Goal: Transaction & Acquisition: Obtain resource

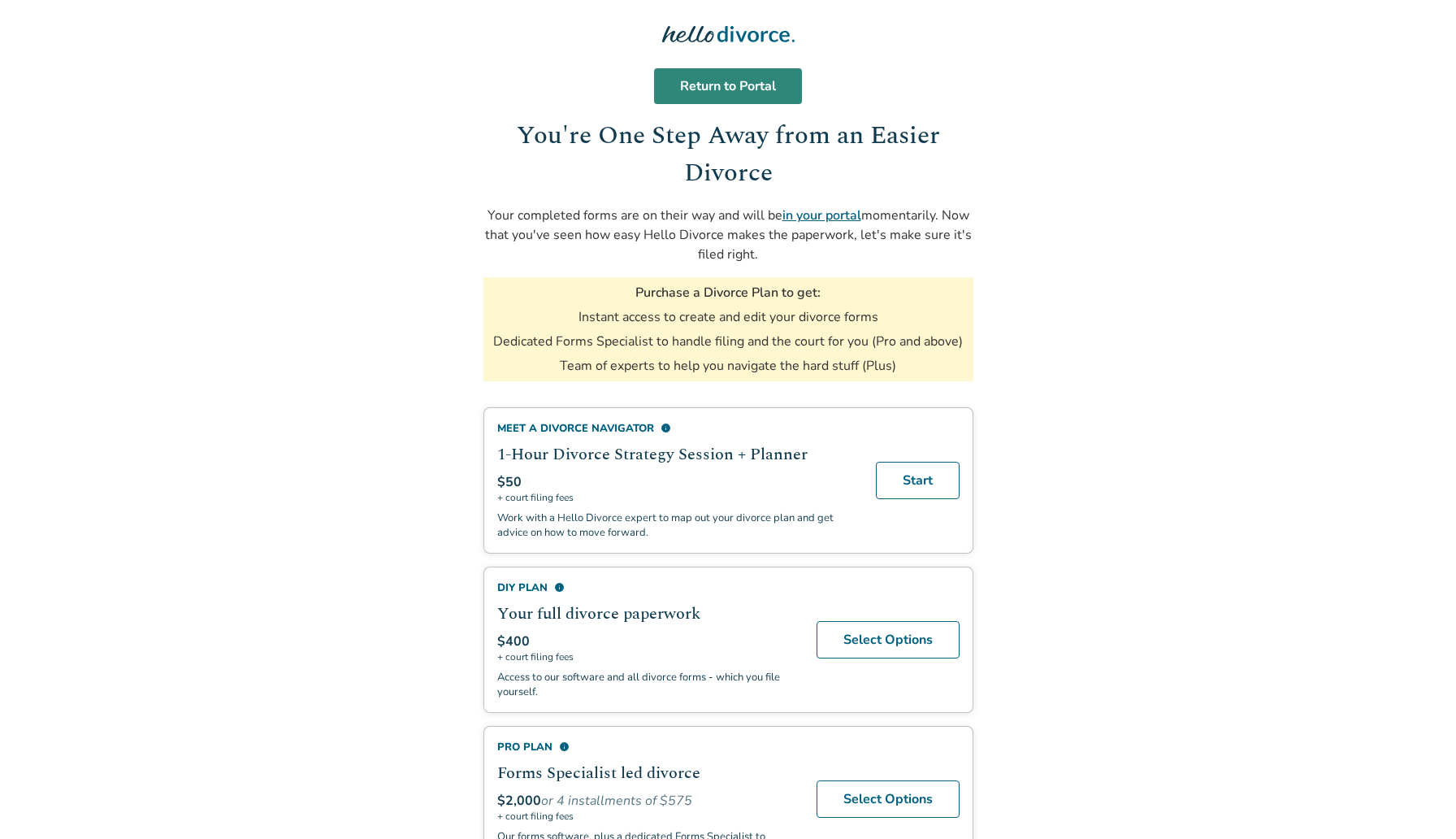
click at [774, 95] on link "Return to Portal" at bounding box center [728, 86] width 148 height 36
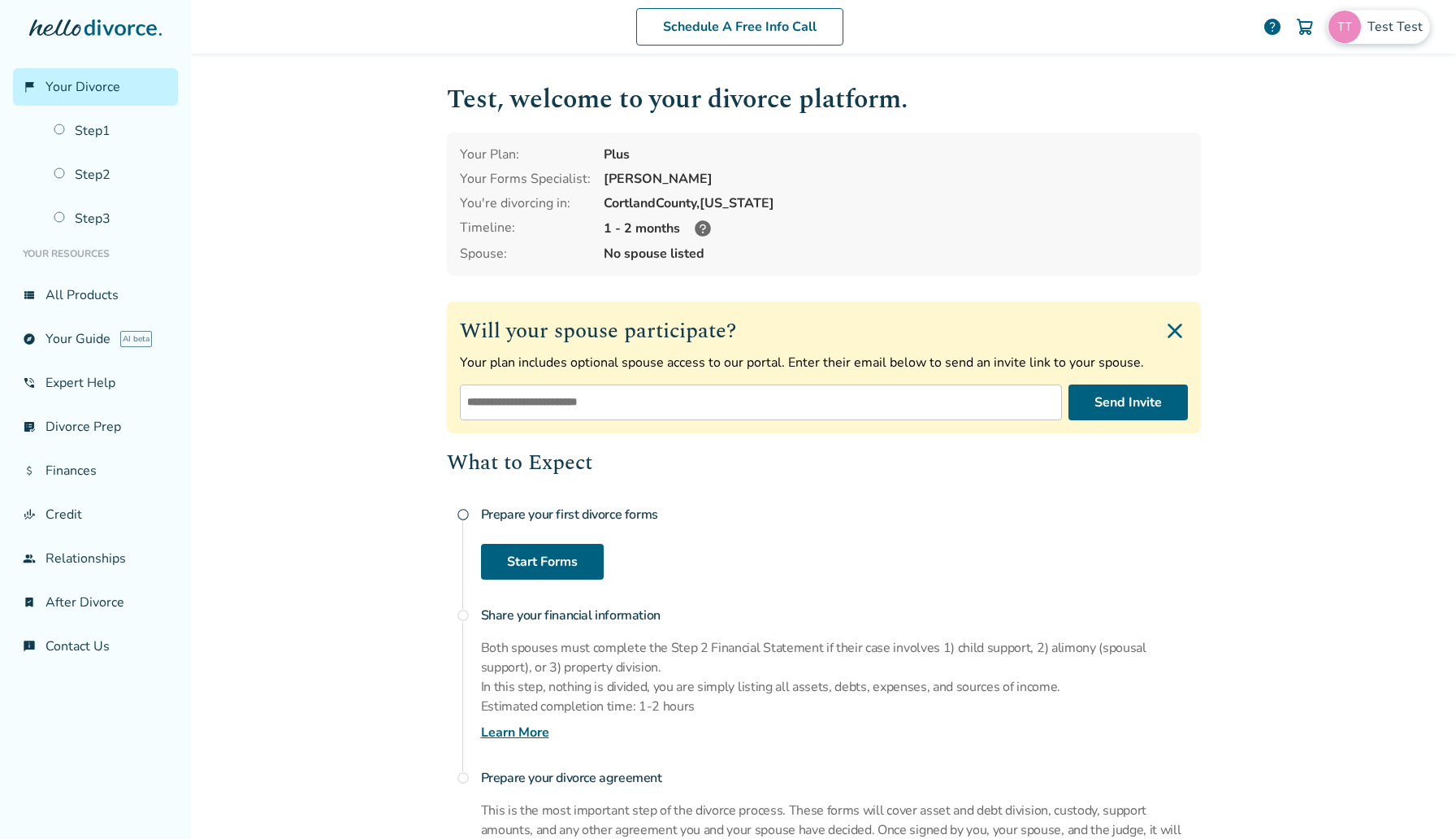
click at [1412, 35] on span "Test Test" at bounding box center [1397, 27] width 62 height 18
click at [1277, 103] on div "Test Test [EMAIL_ADDRESS][DOMAIN_NAME] Profile Orders Payments Sign Out Close" at bounding box center [1320, 169] width 244 height 249
click at [1292, 95] on span "[EMAIL_ADDRESS][DOMAIN_NAME]" at bounding box center [1321, 101] width 216 height 36
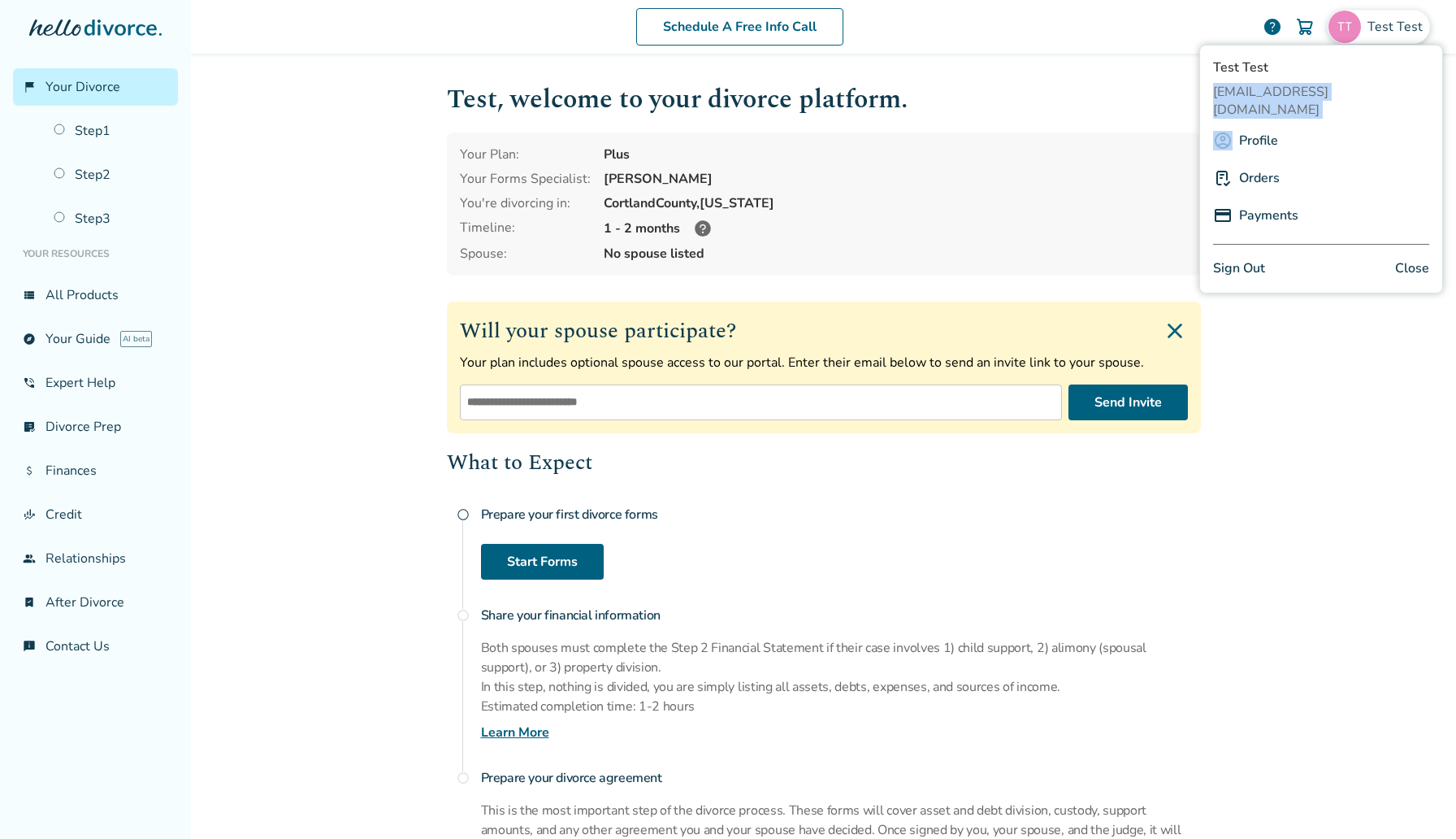
copy span "[EMAIL_ADDRESS][DOMAIN_NAME]"
click at [374, 121] on div "Schedule A Free Info Call Test Test help Schedule A Free Call Test Test [EMAIL_…" at bounding box center [823, 420] width 1265 height 839
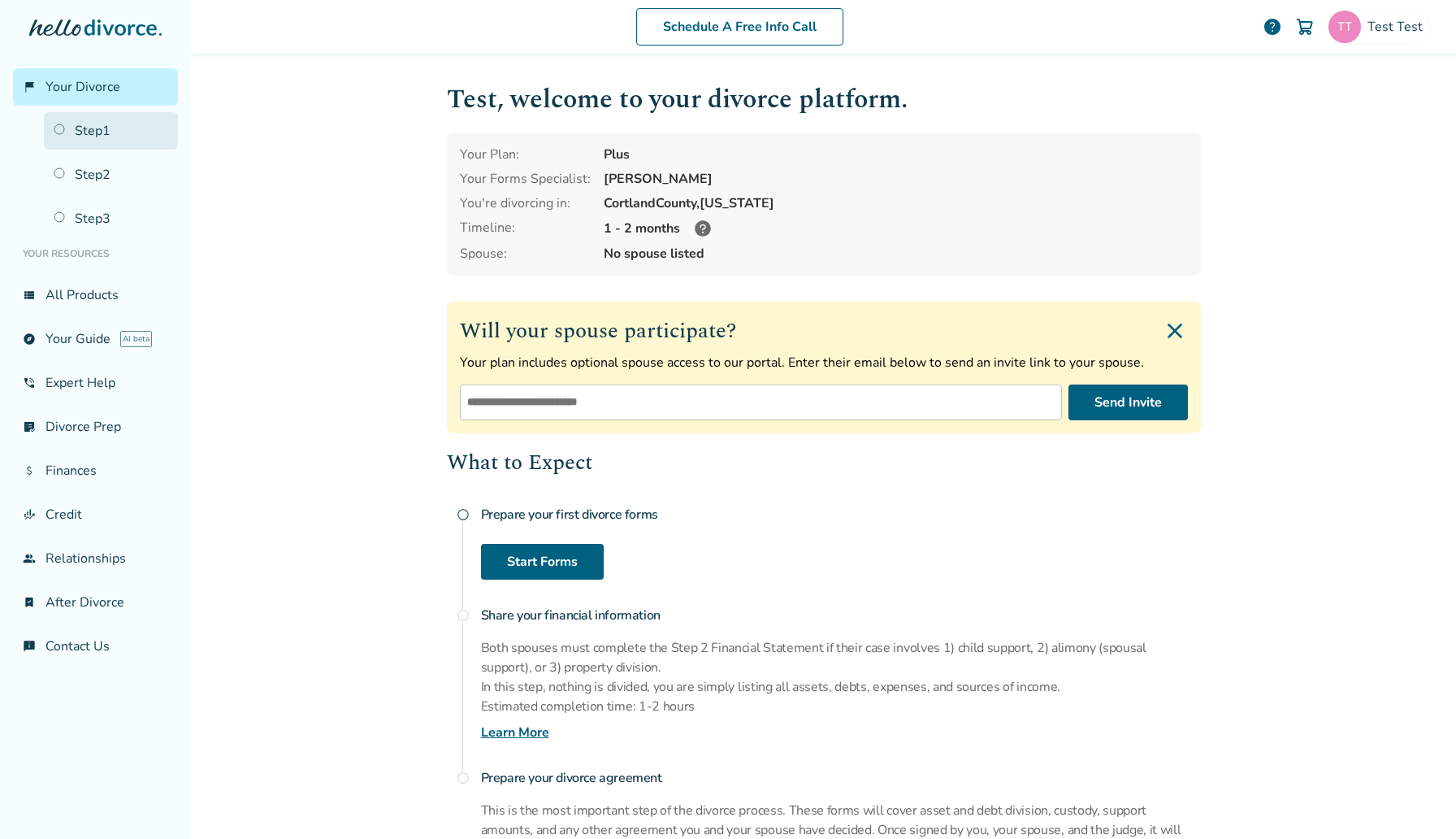
click at [139, 113] on link "Step 1" at bounding box center [110, 130] width 134 height 37
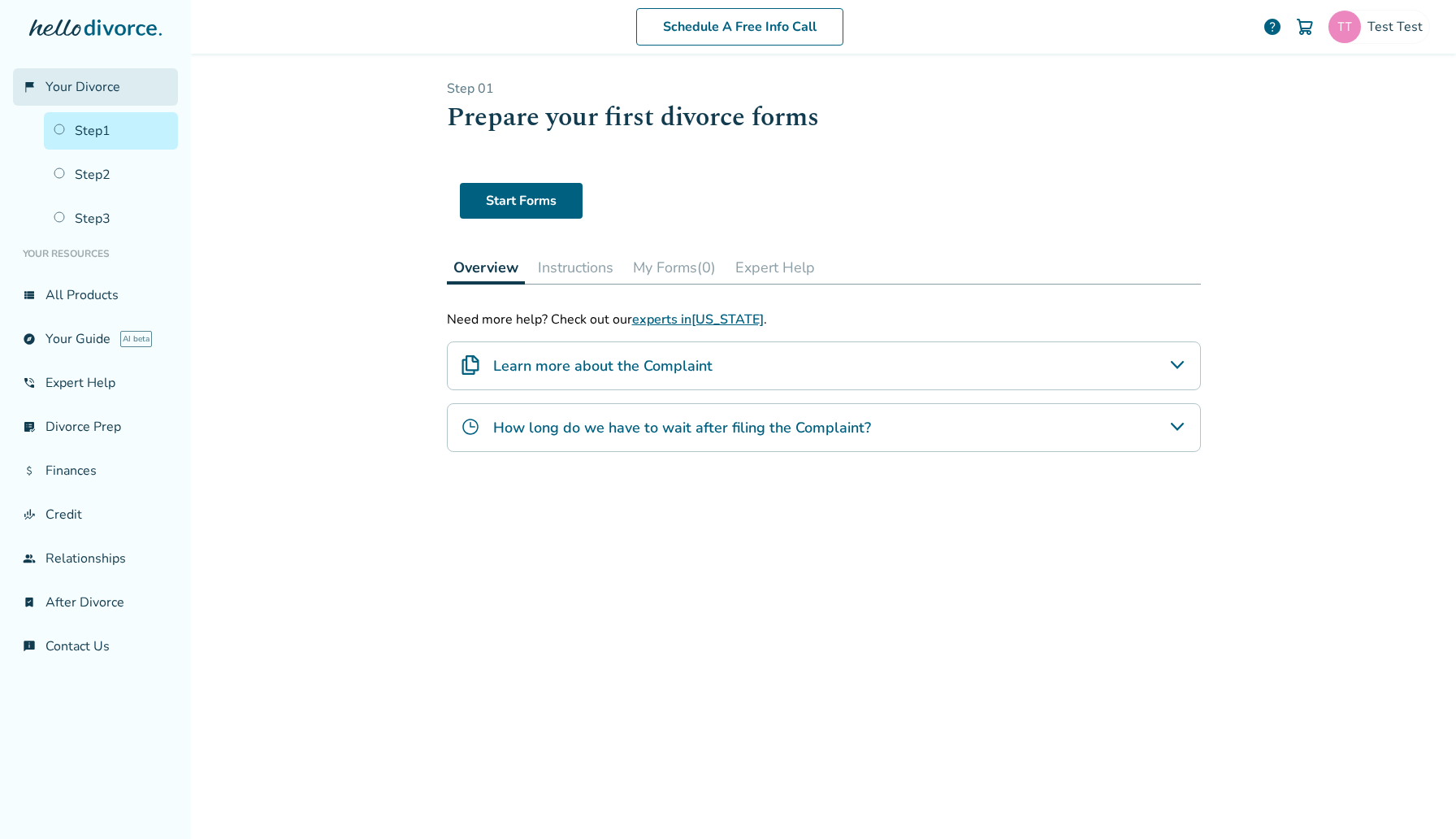
click at [126, 84] on link "flag_2 Your Divorce" at bounding box center [96, 86] width 165 height 37
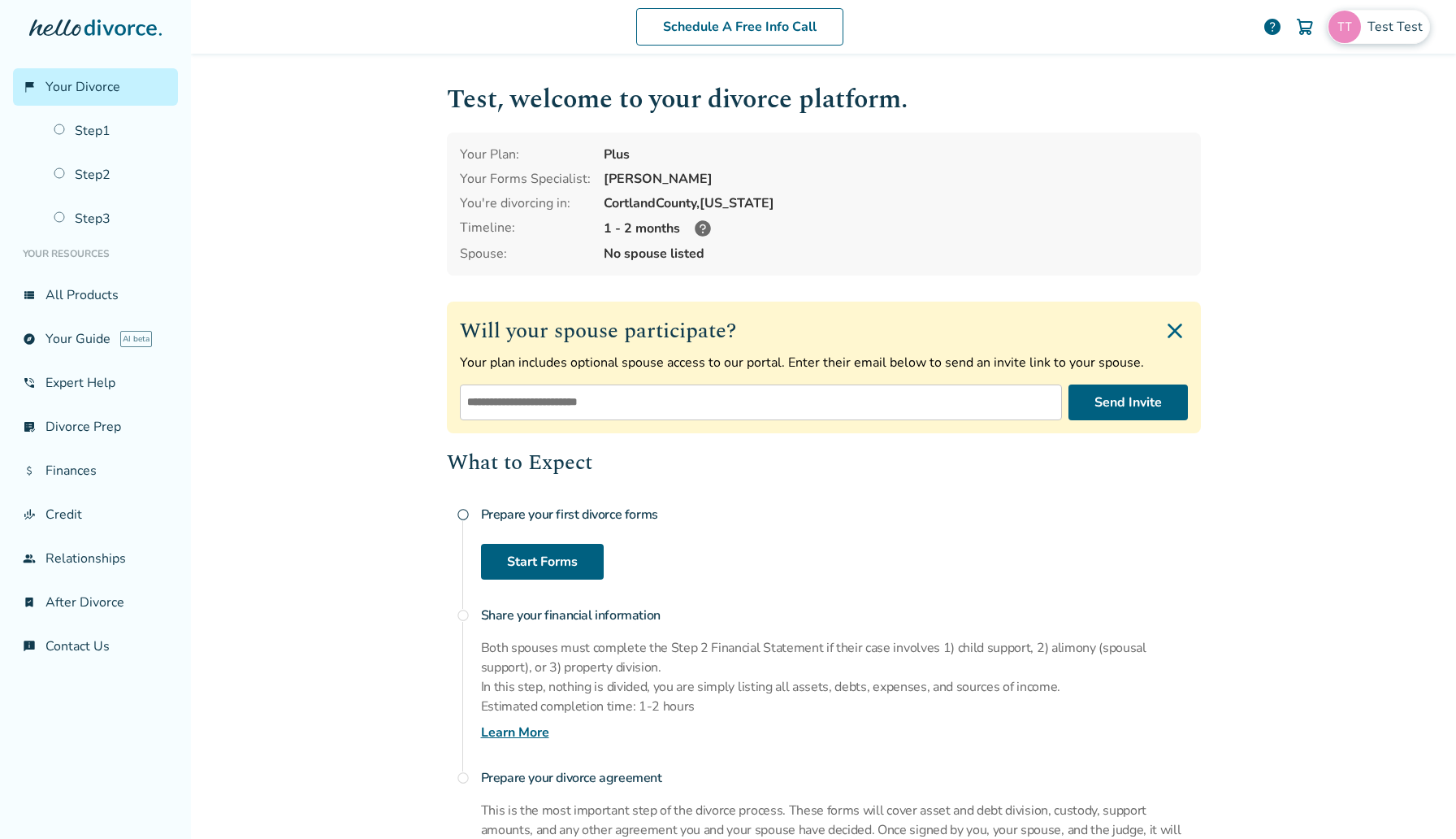
click at [1345, 37] on img at bounding box center [1344, 27] width 32 height 32
click at [1277, 125] on div "Profile" at bounding box center [1321, 140] width 216 height 31
click at [1248, 125] on link "Profile" at bounding box center [1258, 140] width 39 height 31
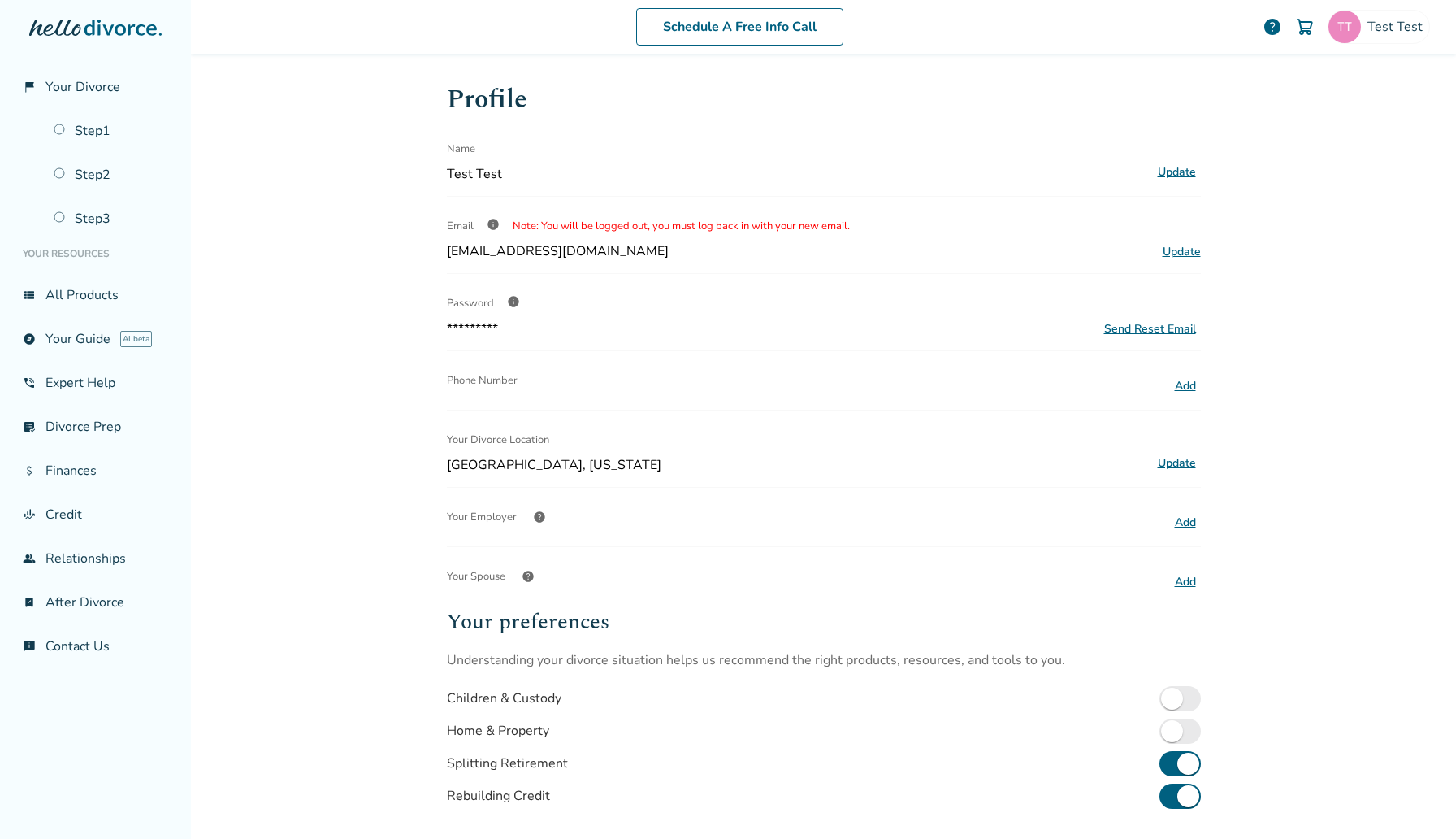
scroll to position [208, 0]
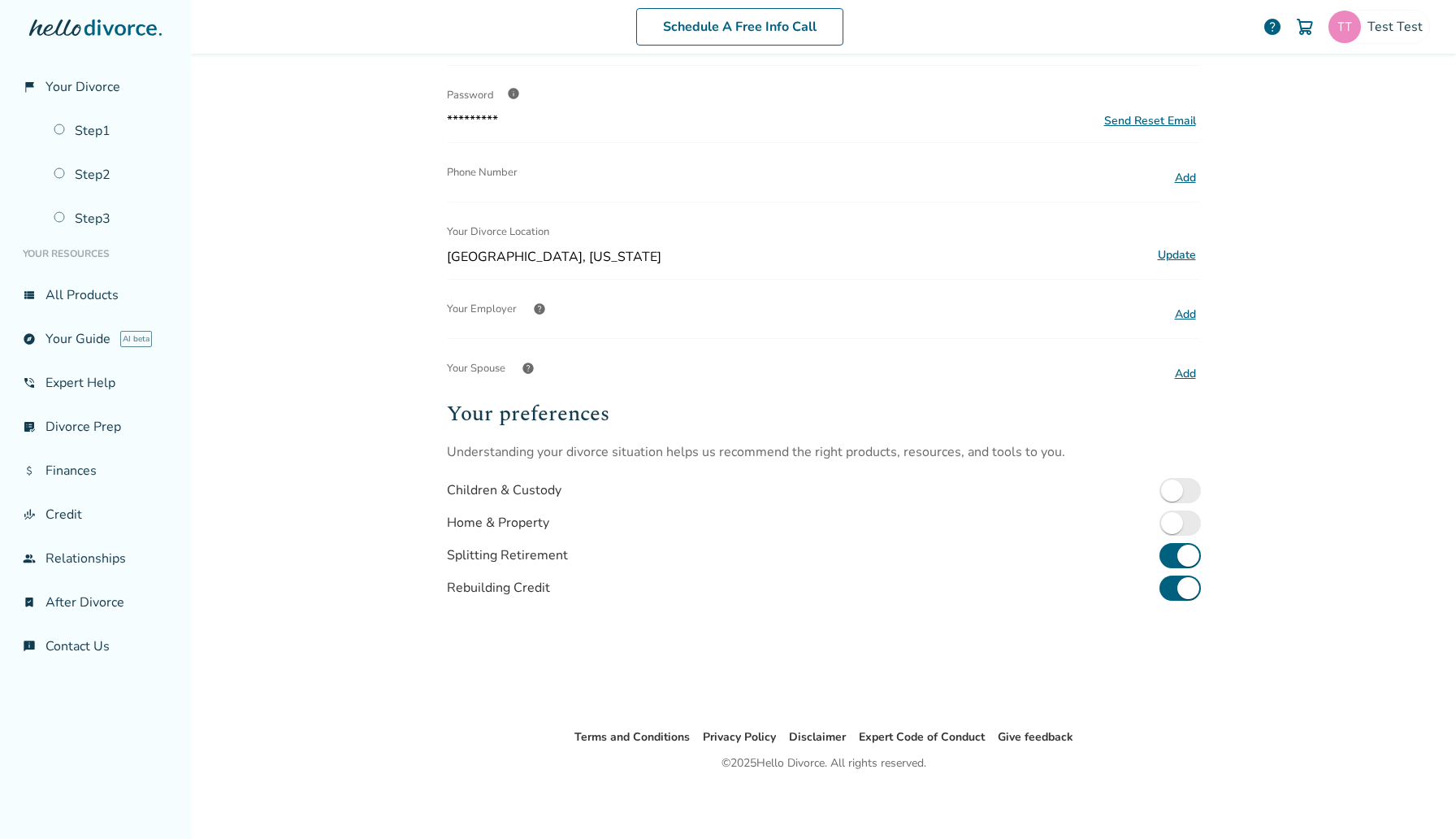
click at [69, 21] on icon at bounding box center [55, 28] width 51 height 16
click at [69, 99] on link "flag_2 Your Divorce" at bounding box center [96, 86] width 165 height 37
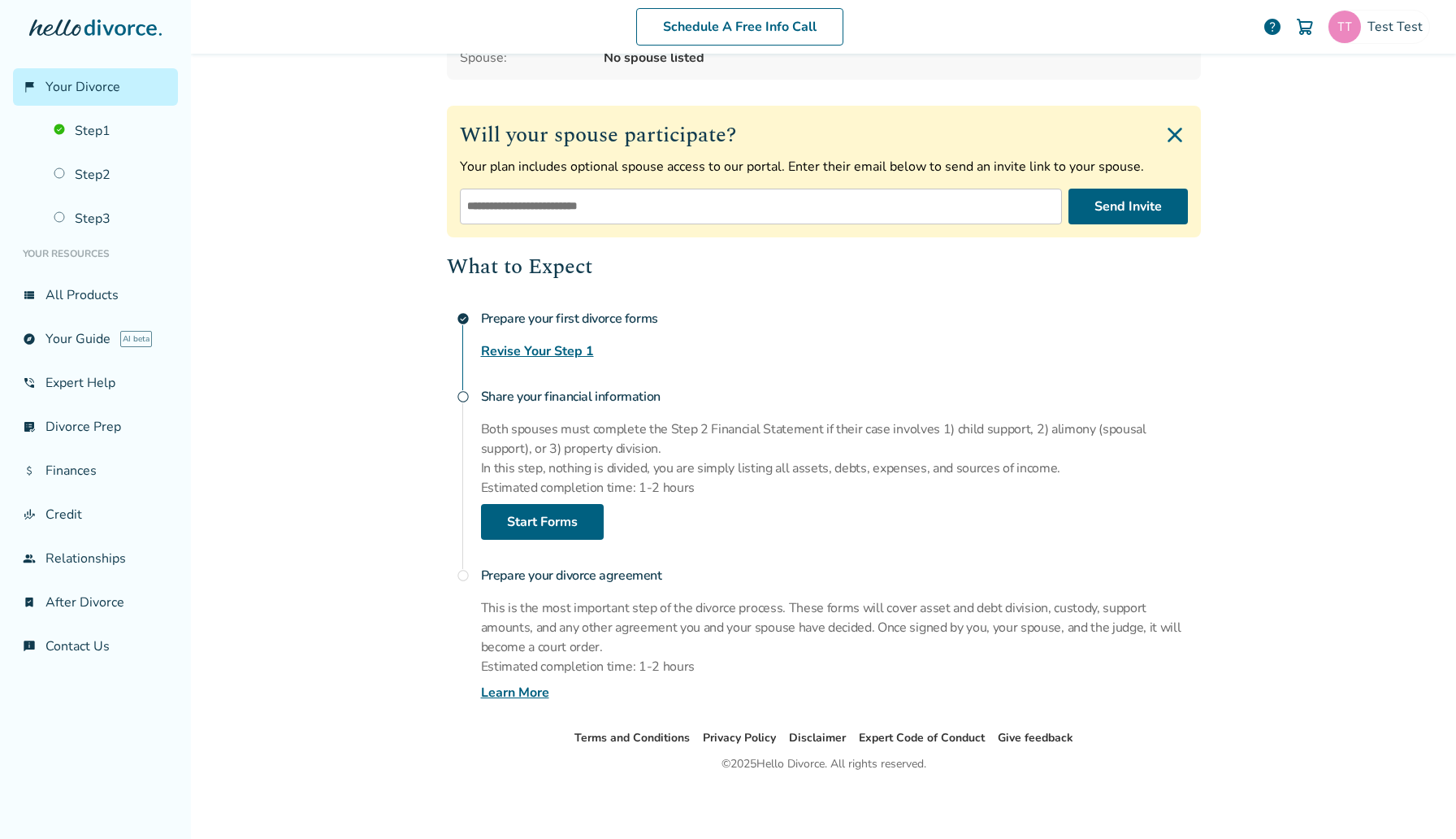
scroll to position [111, 0]
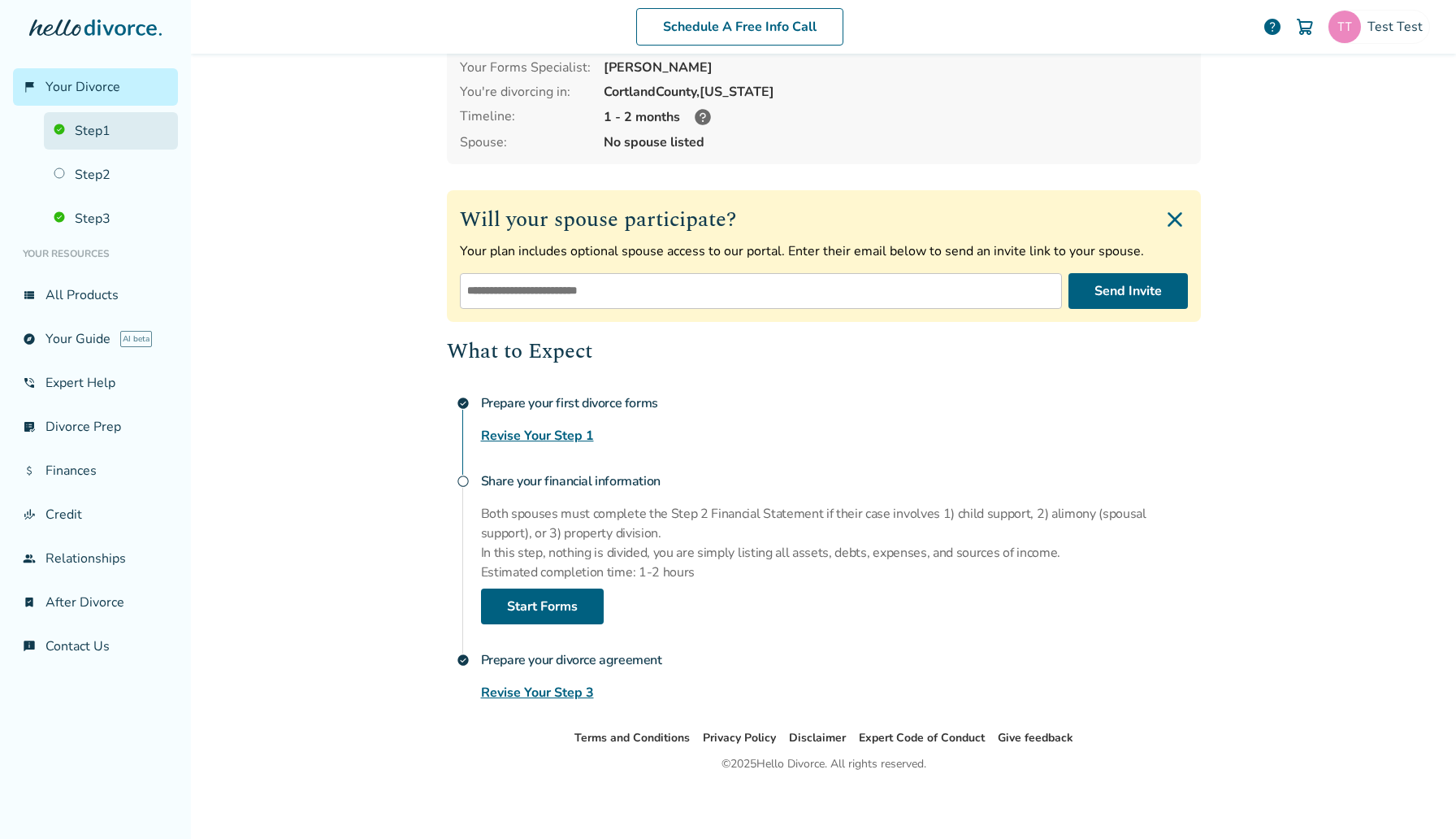
click at [69, 133] on link "Step 1" at bounding box center [110, 130] width 134 height 37
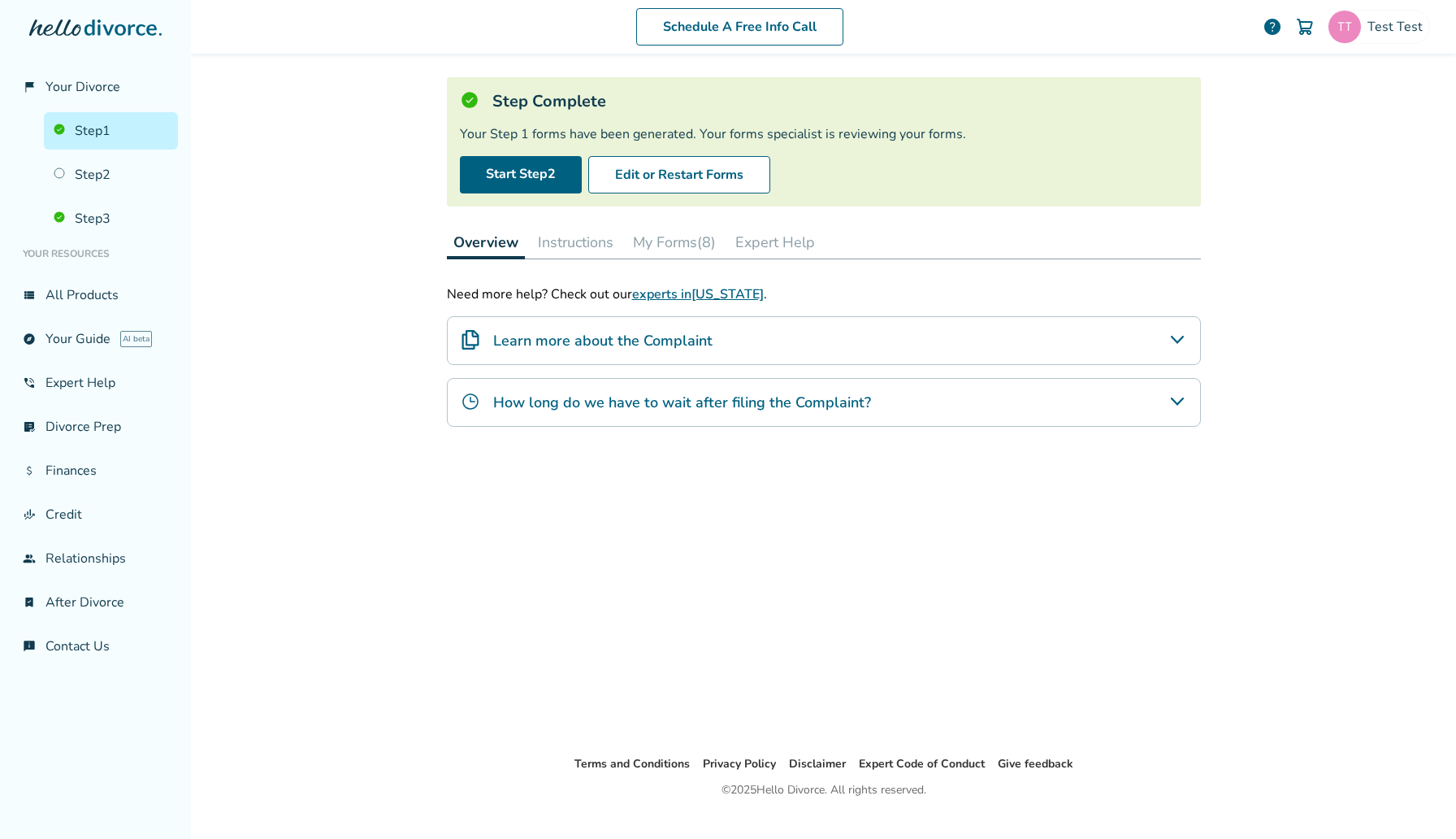
click at [673, 243] on button "My Forms (8)" at bounding box center [673, 242] width 96 height 32
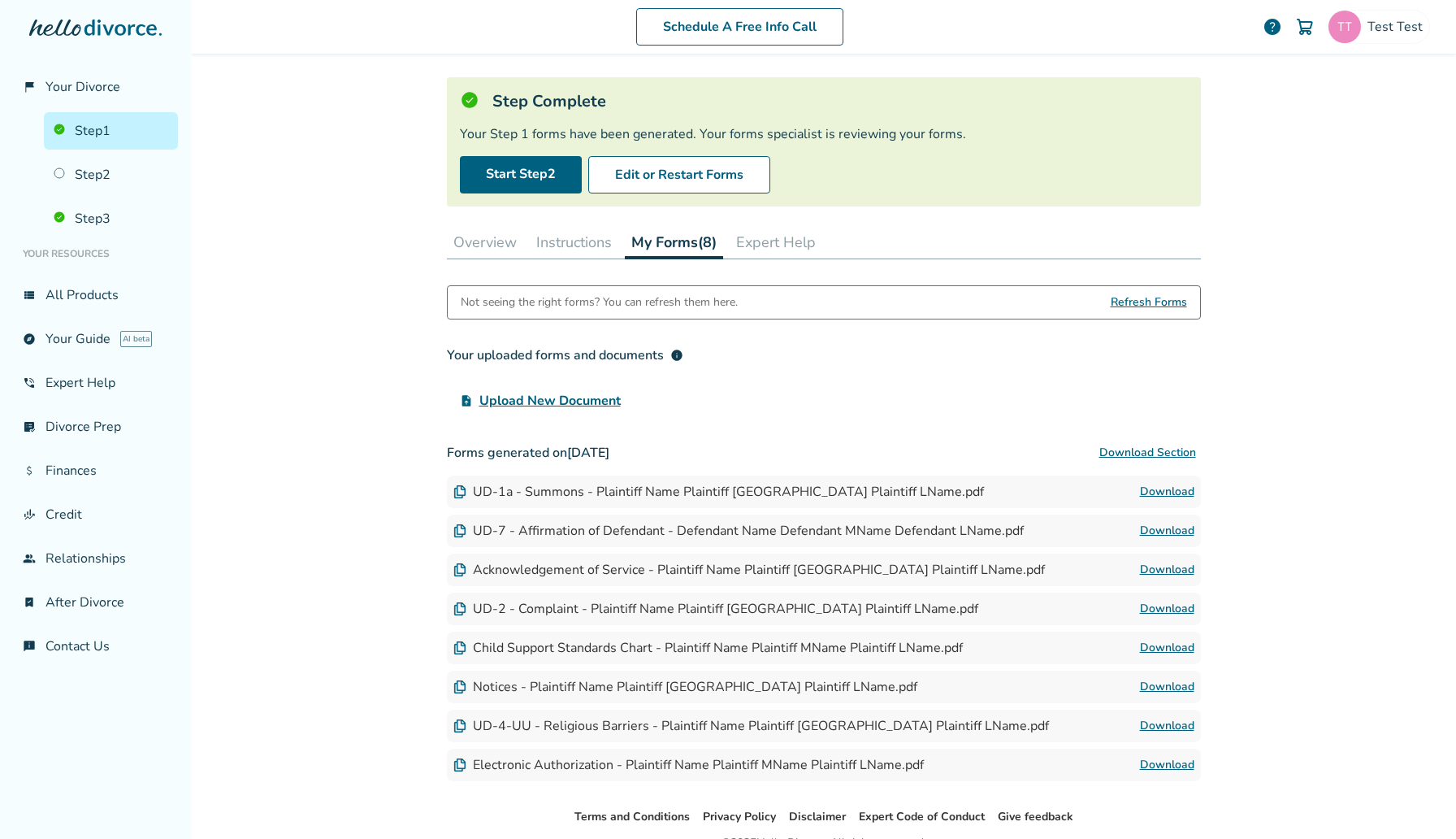
scroll to position [161, 0]
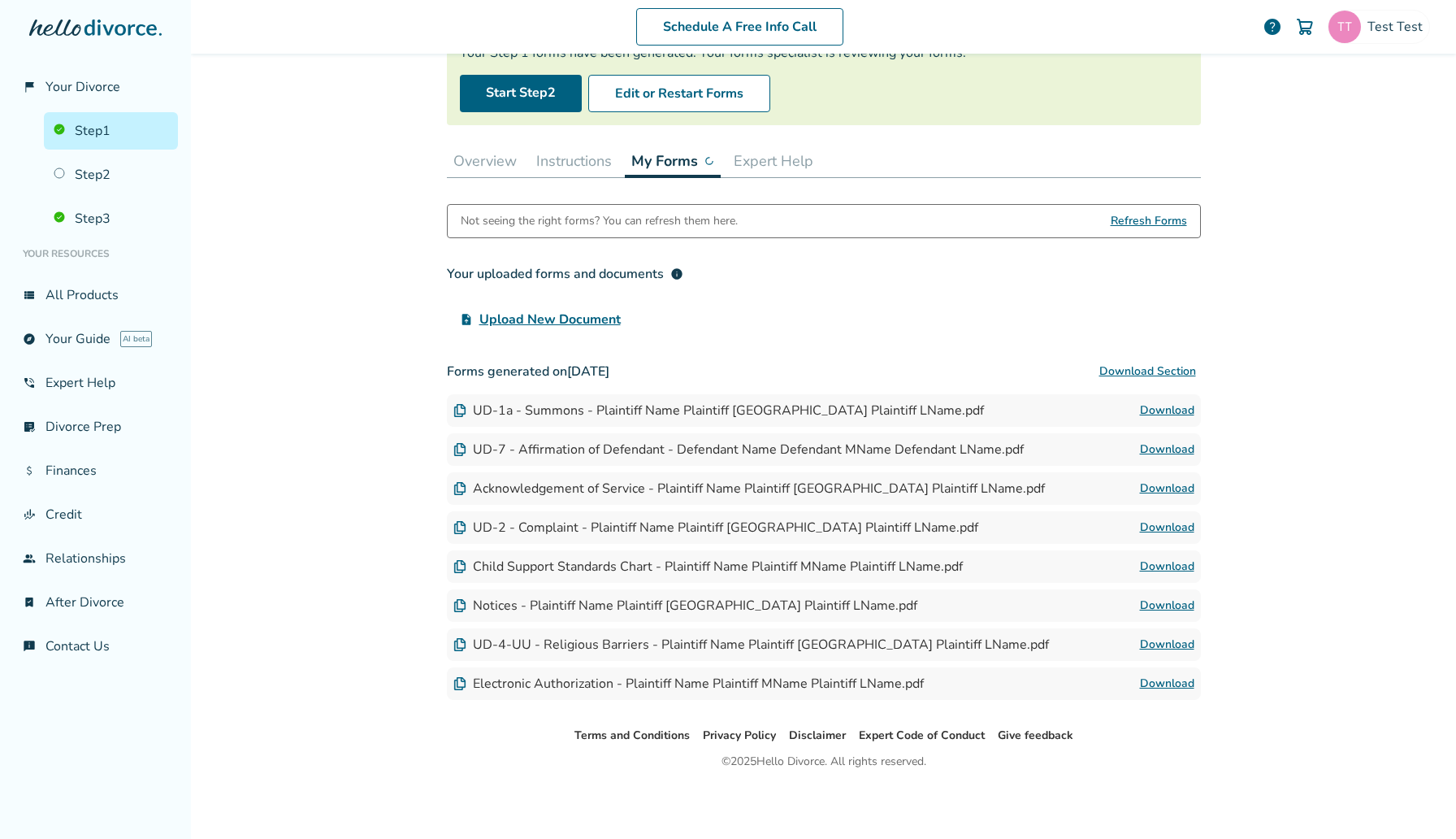
click at [1175, 401] on link "Download" at bounding box center [1167, 410] width 54 height 20
drag, startPoint x: 521, startPoint y: 451, endPoint x: 758, endPoint y: 450, distance: 237.0
click at [758, 450] on div "UD-7 - Affirmation of Defendant - Defendant Name Defendant MName Defendant LNam…" at bounding box center [738, 449] width 570 height 18
click at [1176, 446] on link "Download" at bounding box center [1167, 449] width 54 height 20
click at [61, 215] on link "Step 3" at bounding box center [110, 218] width 134 height 37
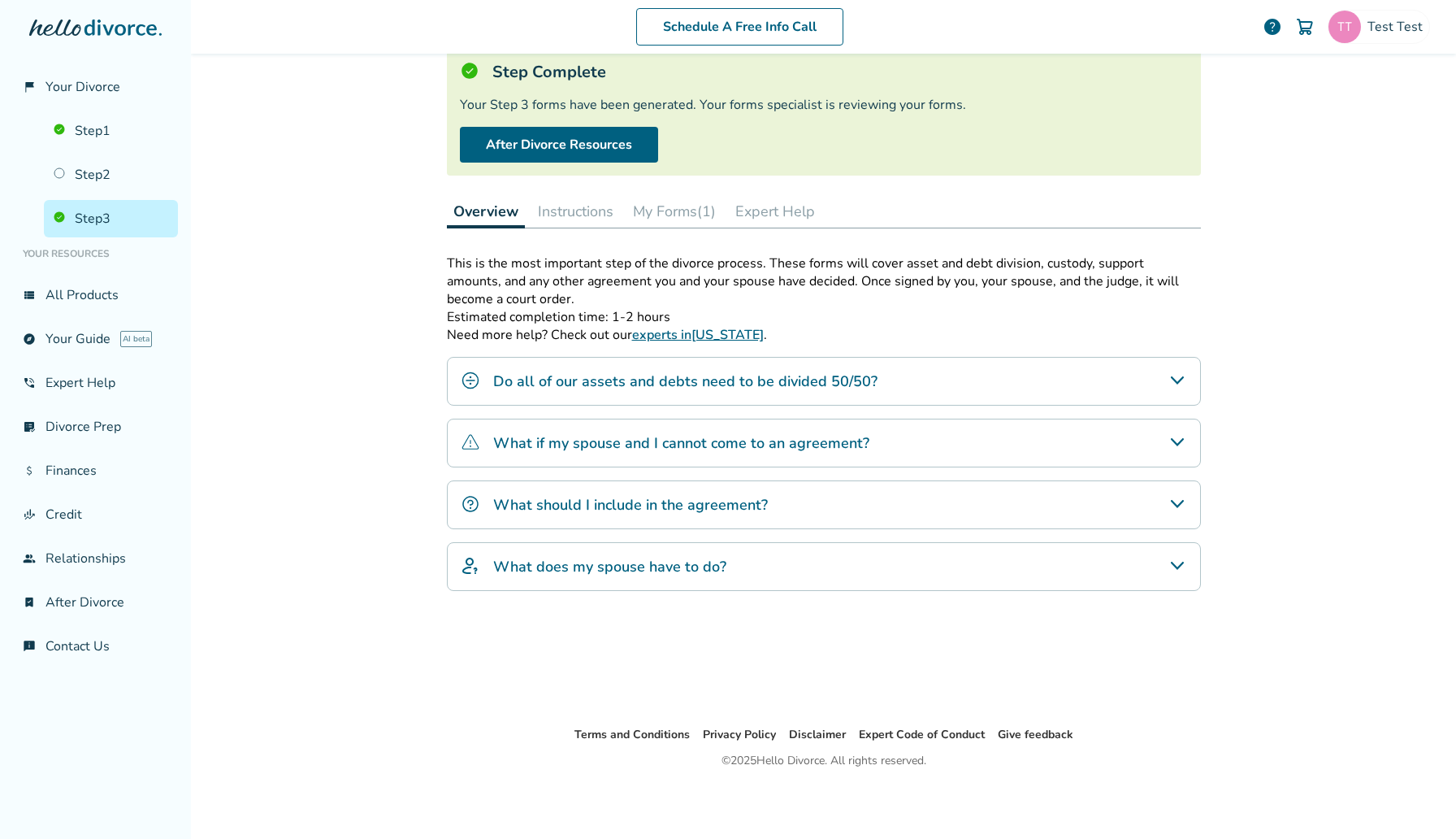
scroll to position [80, 0]
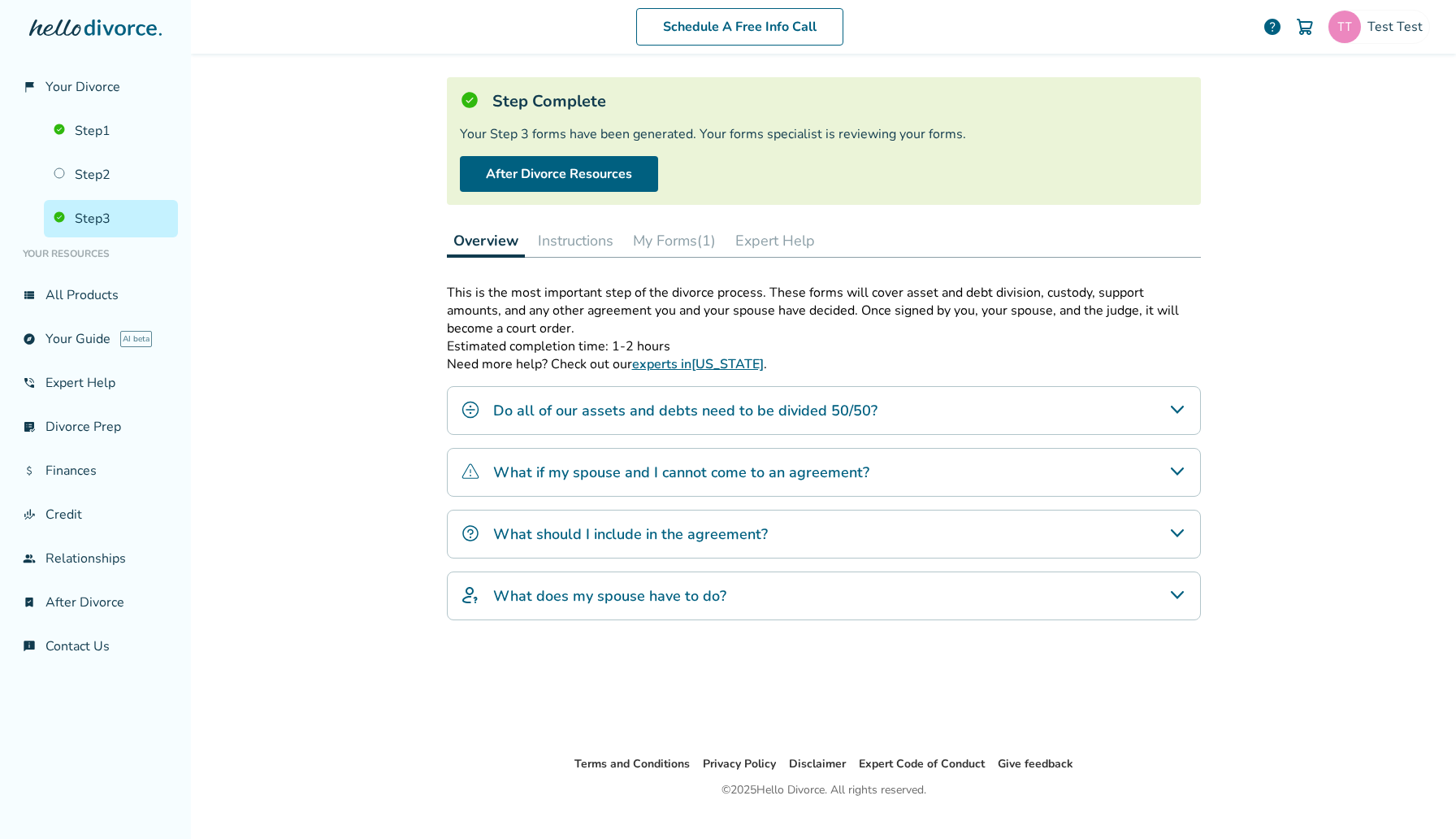
click at [673, 232] on button "My Forms (1)" at bounding box center [673, 240] width 96 height 32
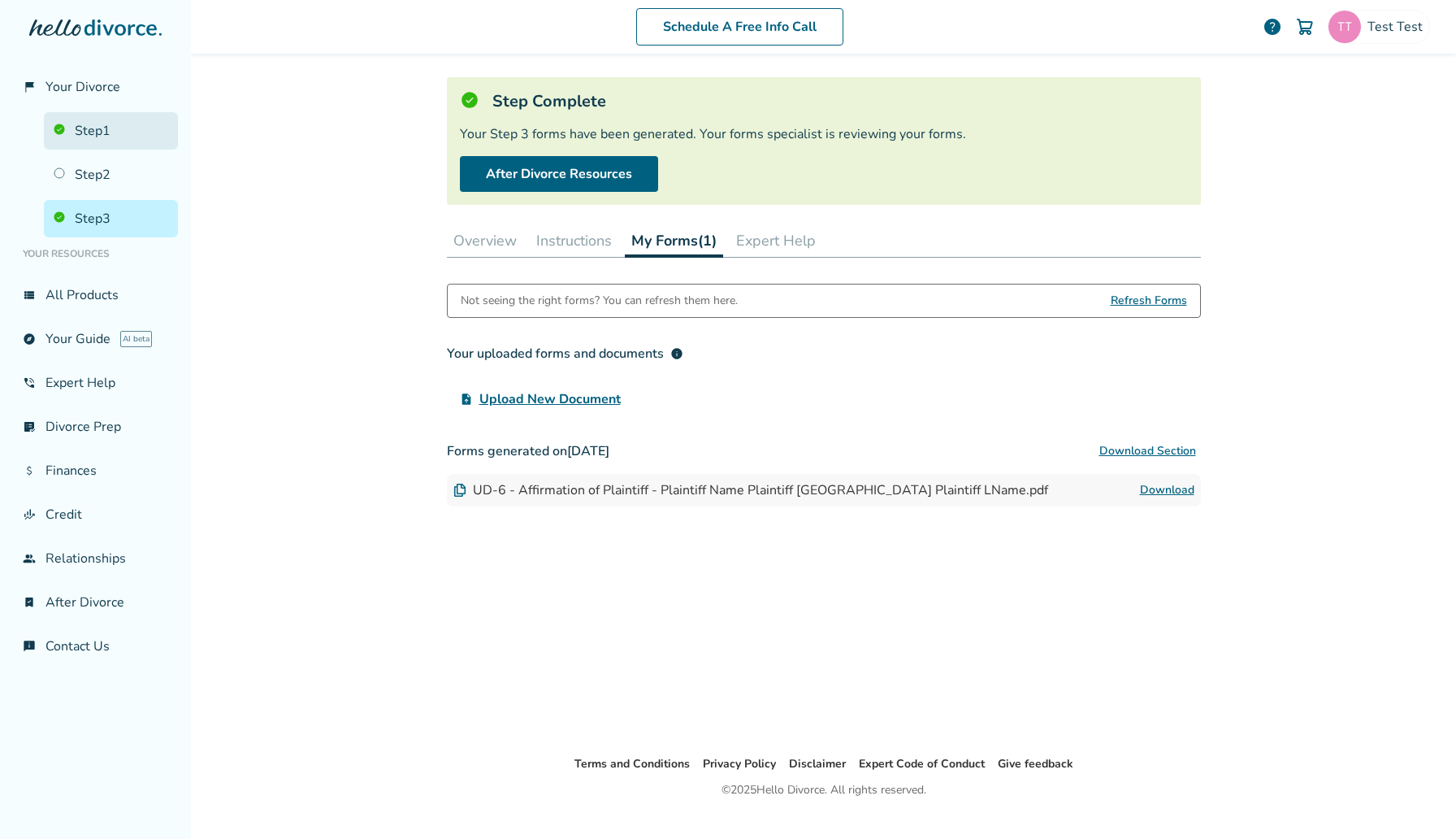
click at [136, 137] on link "Step 1" at bounding box center [110, 130] width 134 height 37
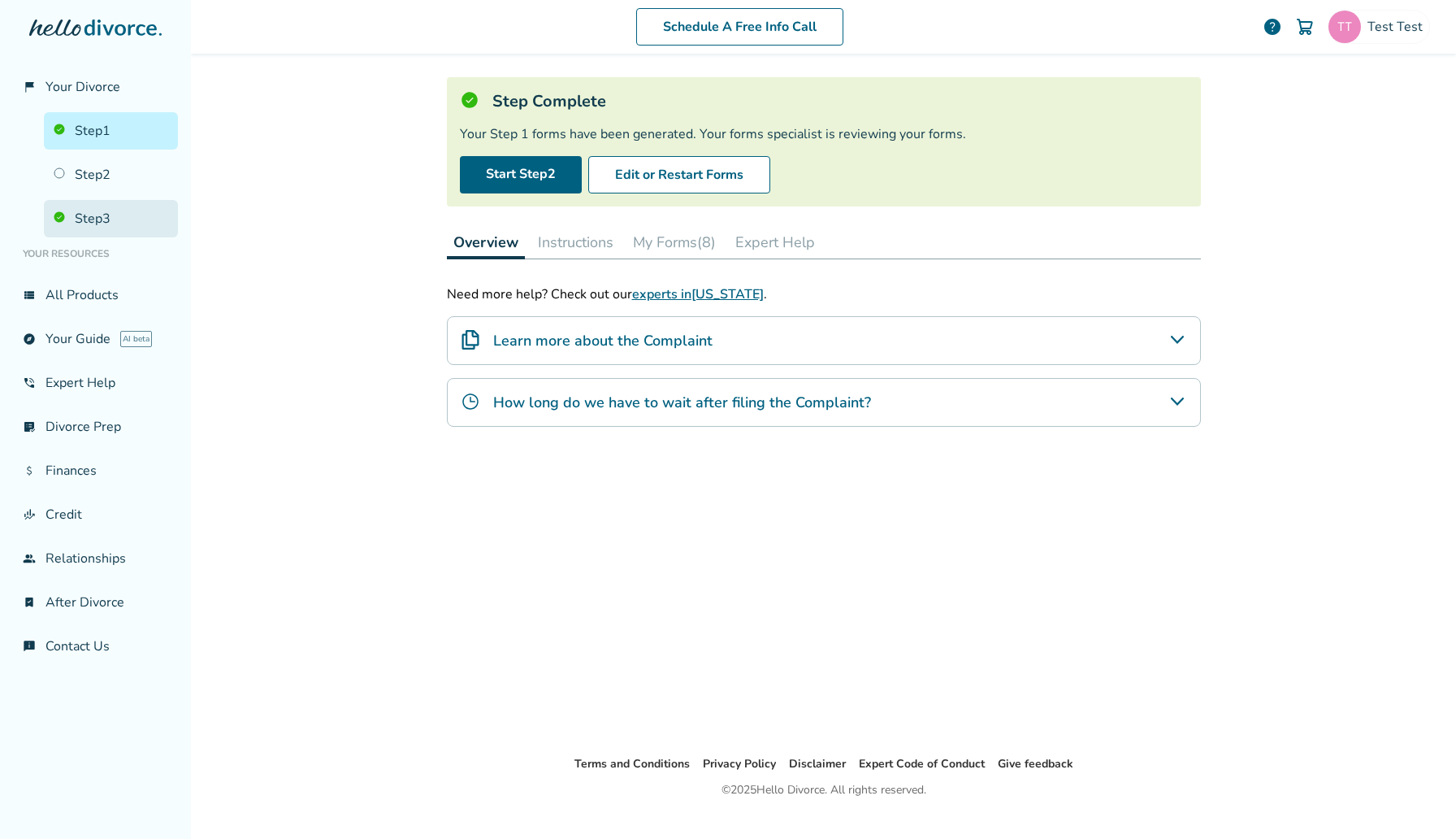
click at [158, 214] on link "Step 3" at bounding box center [110, 218] width 134 height 37
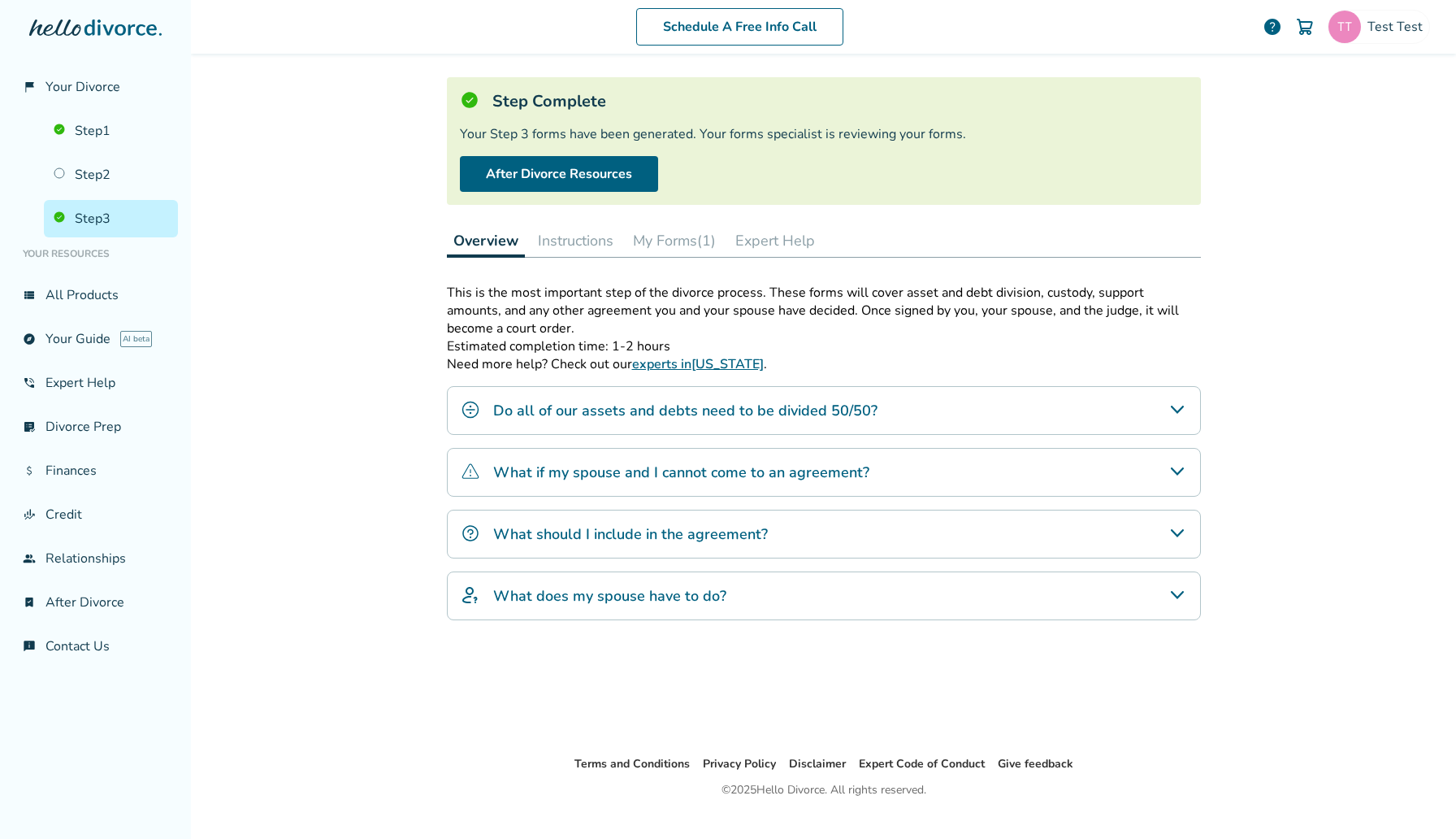
click at [714, 247] on button "My Forms (1)" at bounding box center [673, 240] width 96 height 32
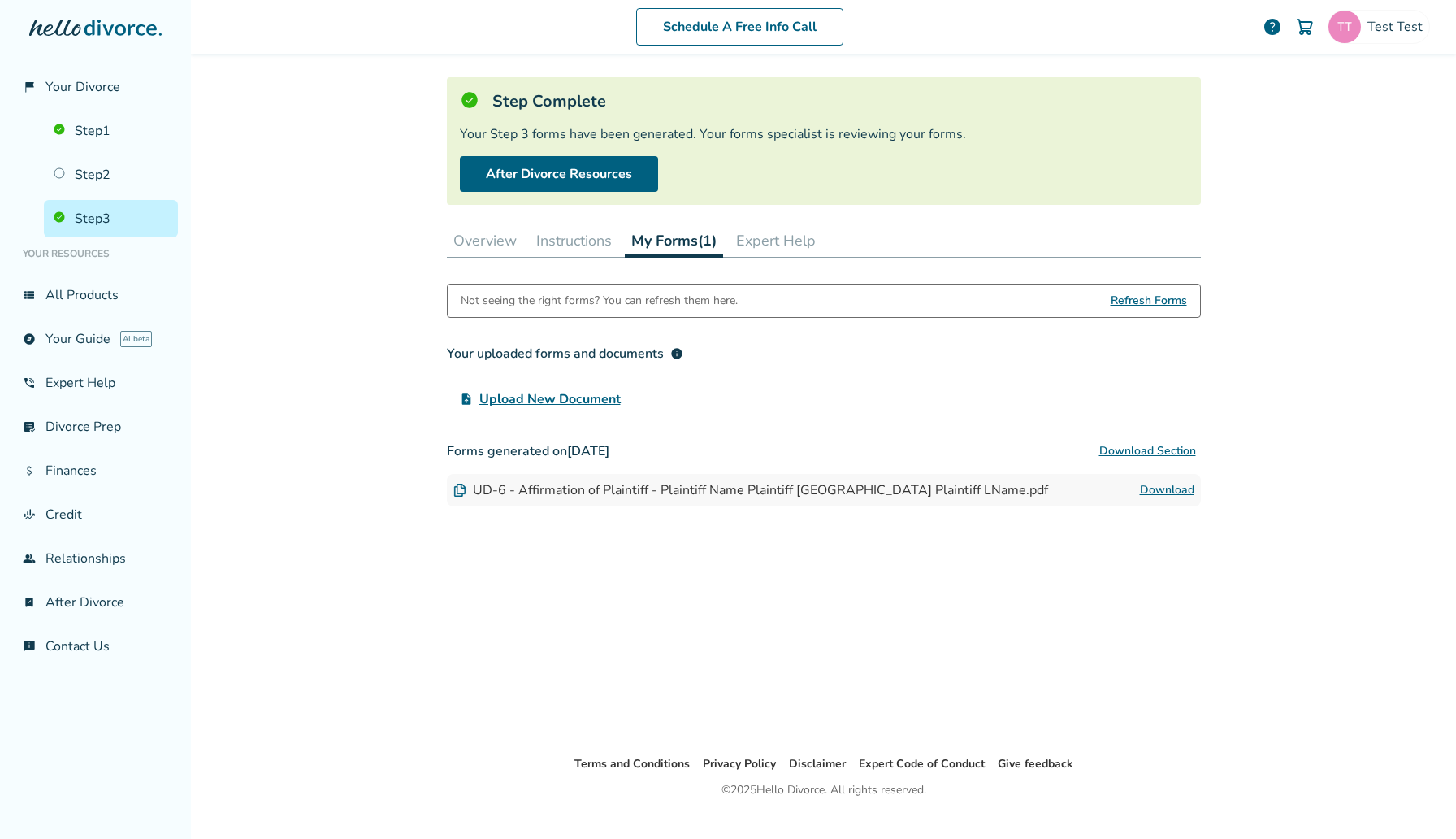
click at [1149, 483] on link "Download" at bounding box center [1167, 490] width 54 height 20
click at [1182, 485] on link "Download" at bounding box center [1167, 490] width 54 height 20
click at [132, 120] on link "Step 1" at bounding box center [110, 130] width 134 height 37
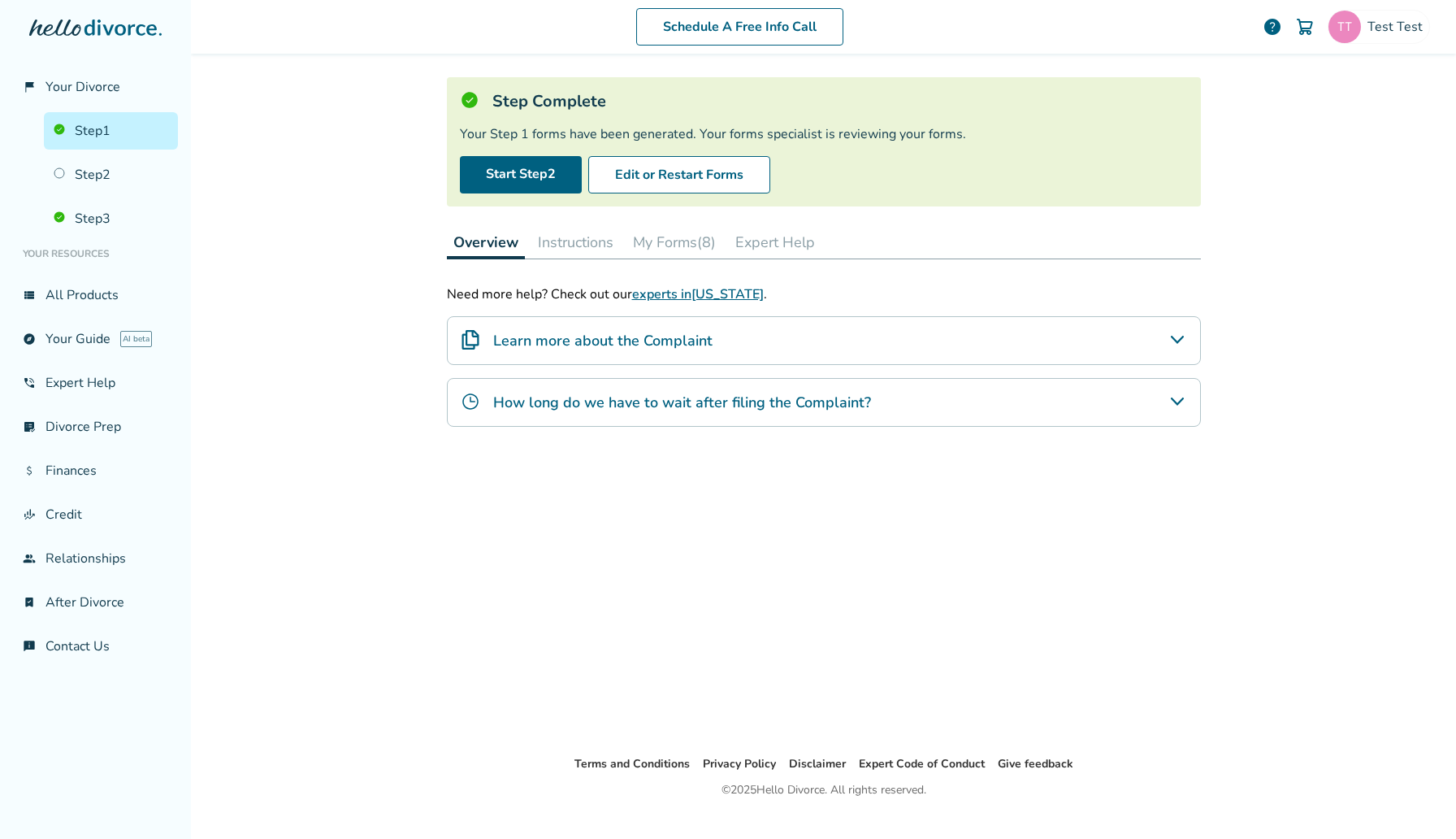
click at [691, 246] on button "My Forms (8)" at bounding box center [673, 242] width 96 height 32
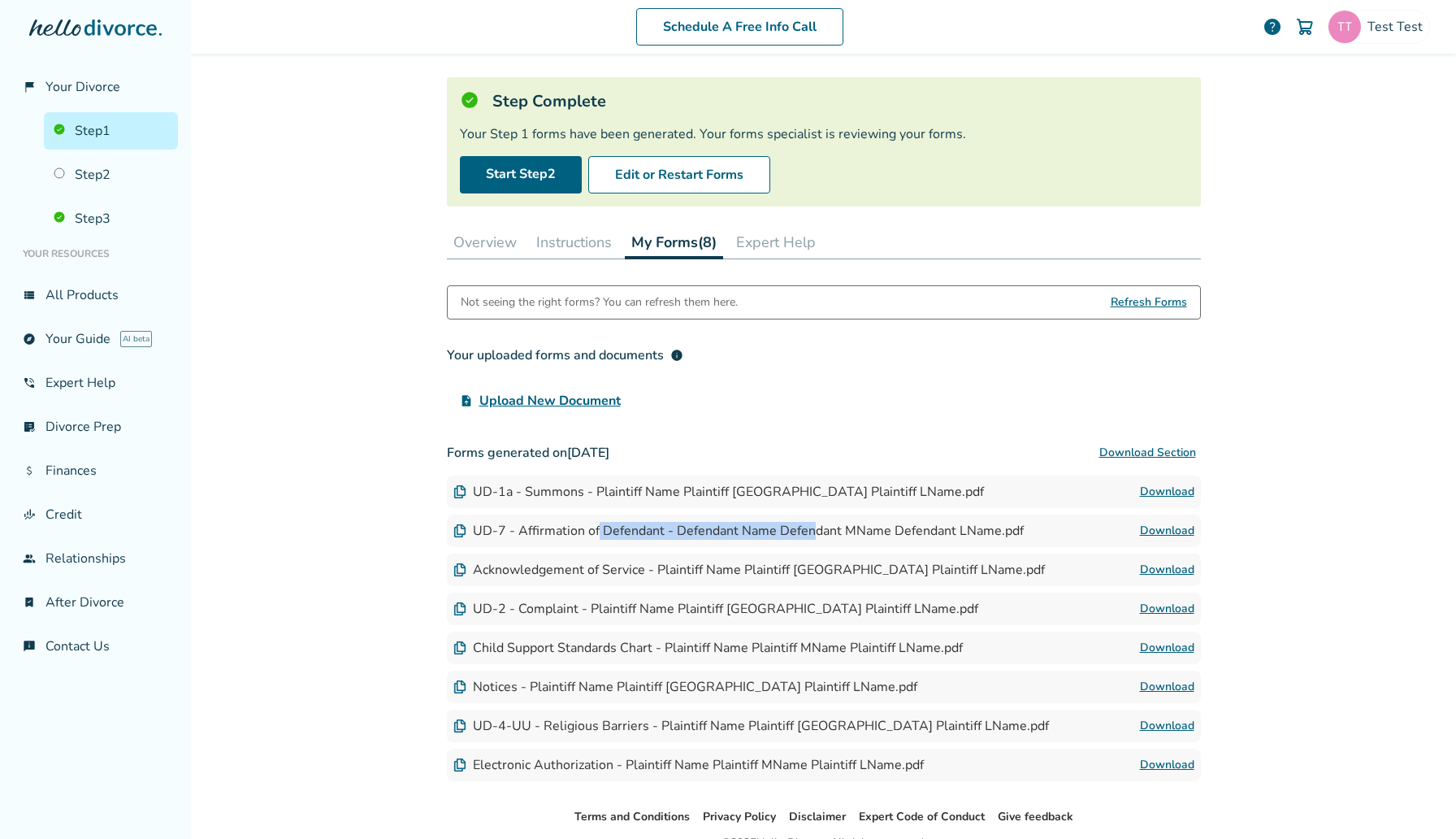
drag, startPoint x: 597, startPoint y: 535, endPoint x: 826, endPoint y: 534, distance: 229.0
click at [826, 534] on div "UD-7 - Affirmation of Defendant - Defendant Name Defendant MName Defendant LNam…" at bounding box center [738, 531] width 570 height 18
click at [1163, 526] on link "Download" at bounding box center [1167, 531] width 54 height 20
click at [107, 213] on link "Step 3" at bounding box center [110, 218] width 134 height 37
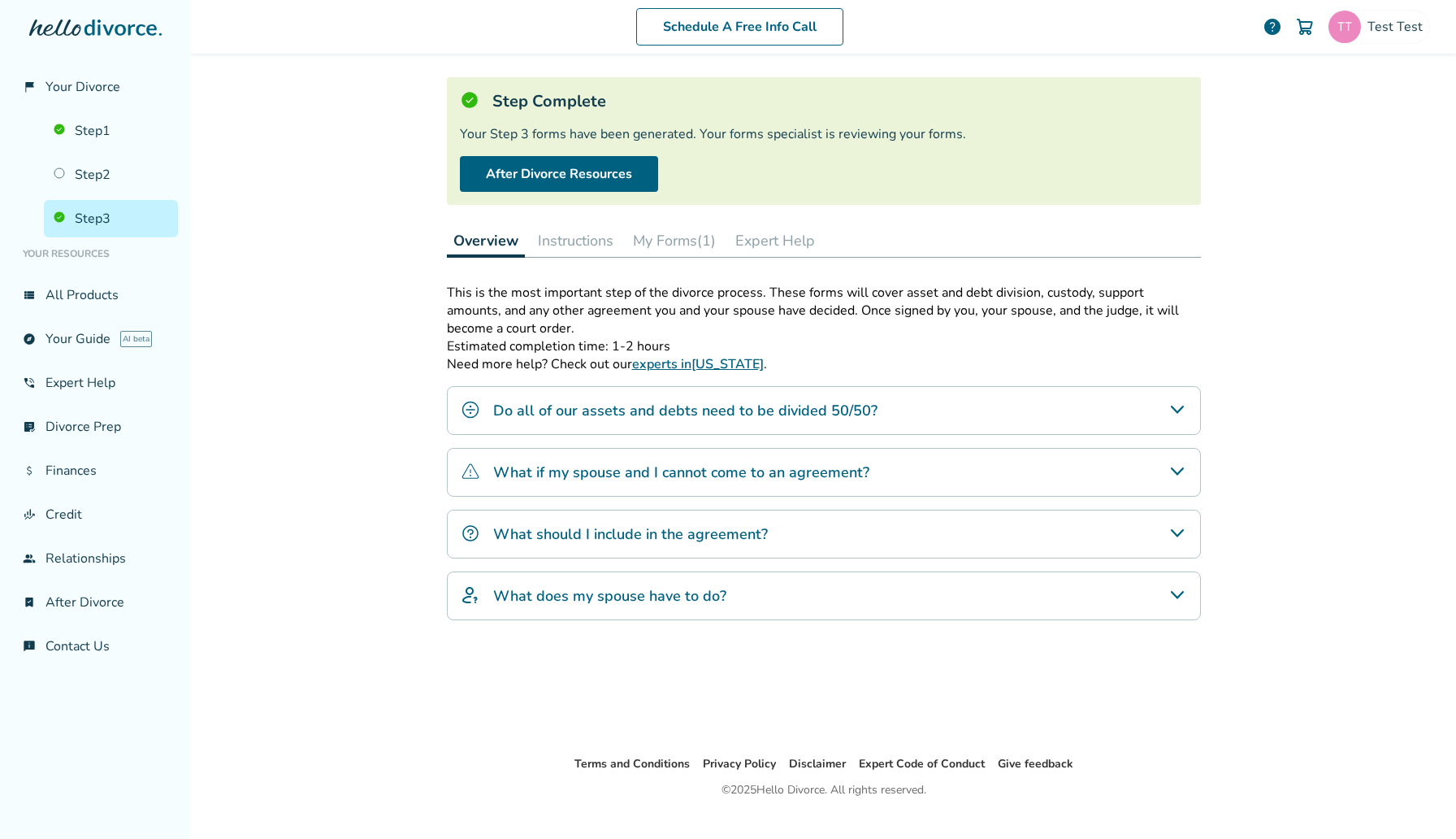
click at [722, 252] on button "My Forms (1)" at bounding box center [673, 240] width 96 height 32
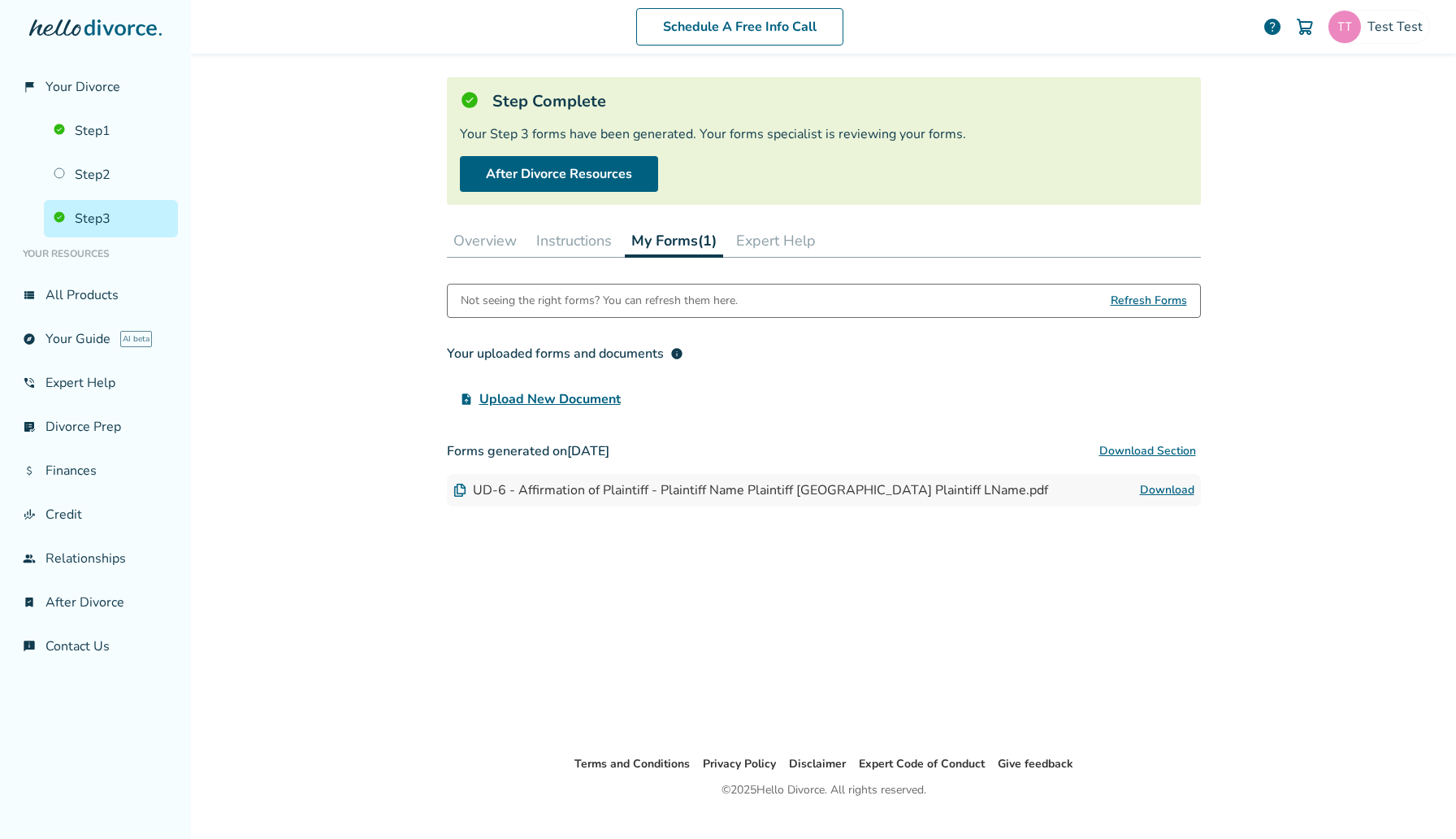
click at [1174, 489] on link "Download" at bounding box center [1167, 490] width 54 height 20
click at [116, 146] on link "Step 1" at bounding box center [110, 130] width 134 height 37
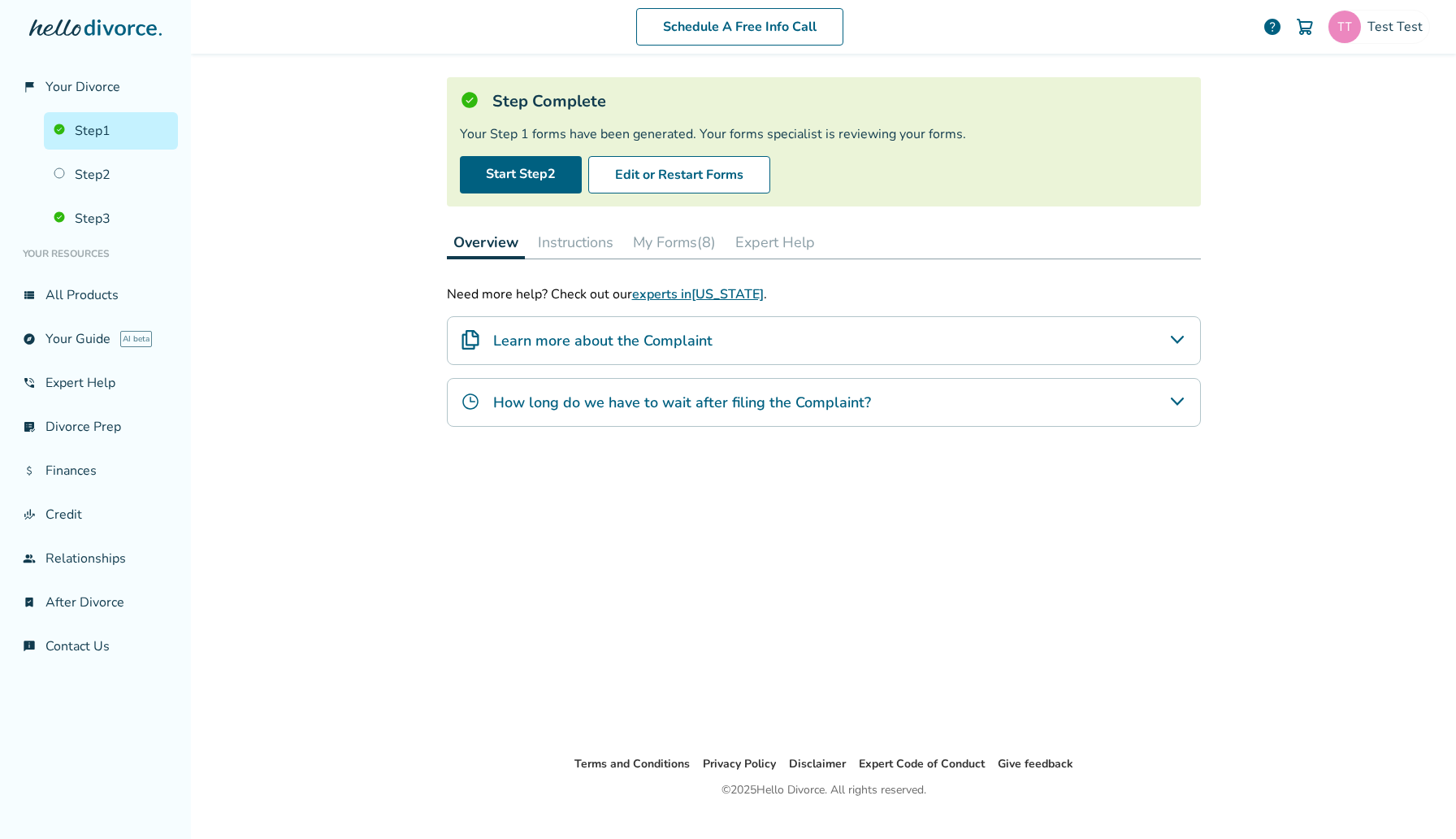
click at [682, 257] on button "My Forms (8)" at bounding box center [673, 242] width 96 height 32
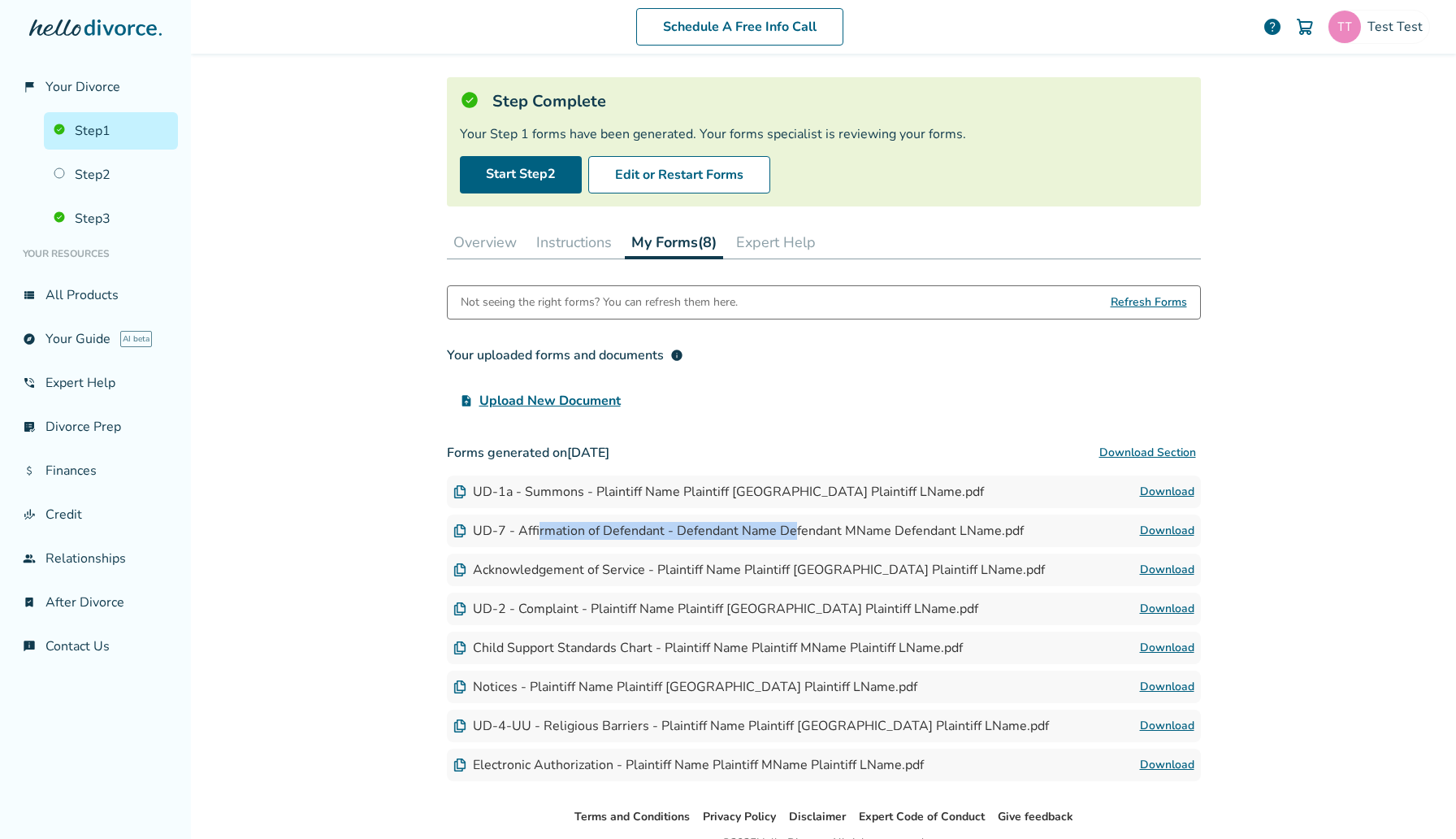
drag, startPoint x: 536, startPoint y: 528, endPoint x: 794, endPoint y: 528, distance: 258.0
click at [794, 528] on div "UD-7 - Affirmation of Defendant - Defendant Name Defendant MName Defendant LNam…" at bounding box center [738, 531] width 570 height 18
click at [1173, 526] on link "Download" at bounding box center [1167, 531] width 54 height 20
drag, startPoint x: 521, startPoint y: 569, endPoint x: 808, endPoint y: 569, distance: 287.0
click at [808, 569] on div "Acknowledgement of Service - Plaintiff Name Plaintiff [GEOGRAPHIC_DATA] Plainti…" at bounding box center [749, 569] width 592 height 18
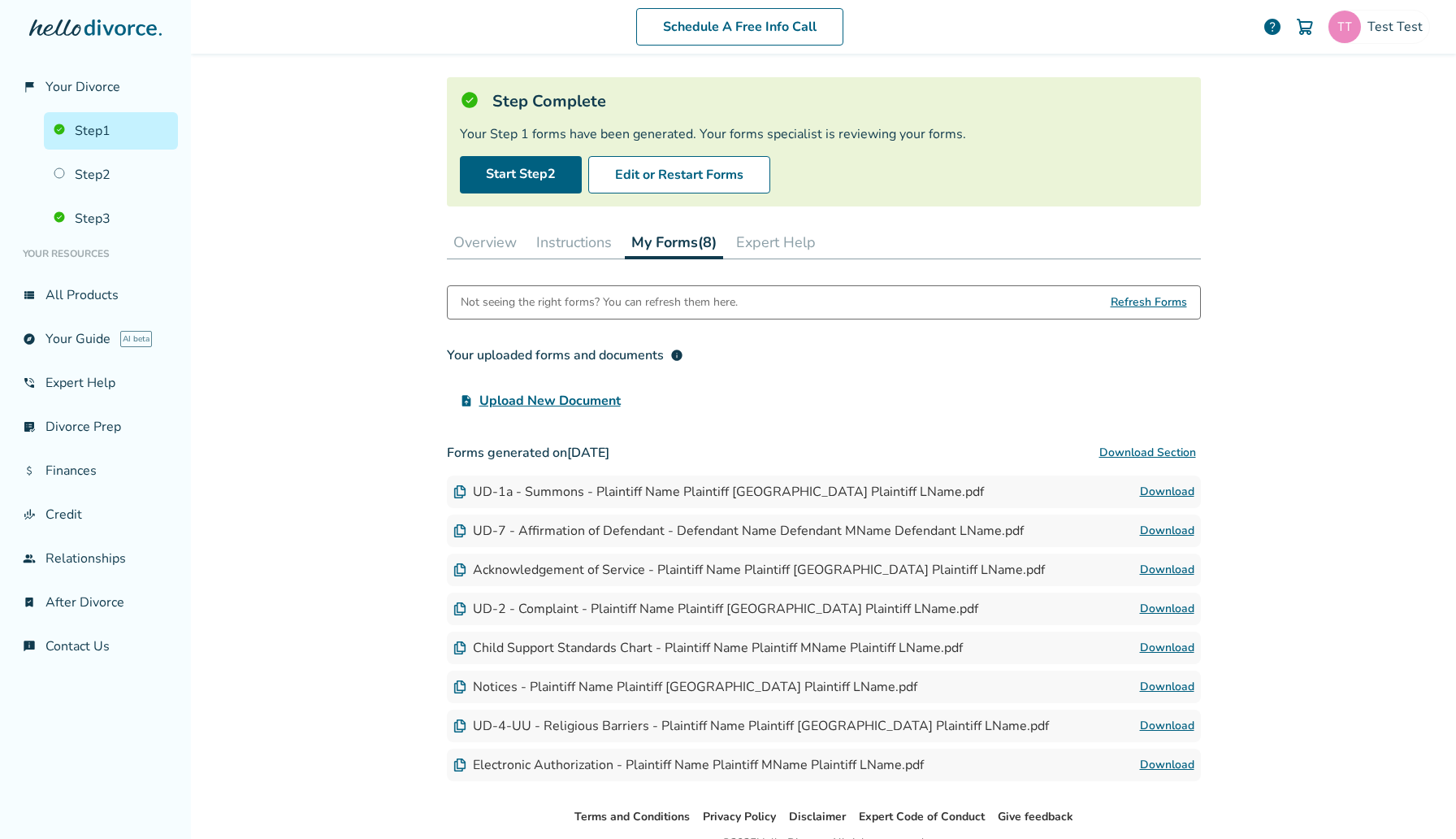
drag, startPoint x: 899, startPoint y: 552, endPoint x: 837, endPoint y: 552, distance: 62.0
click at [837, 553] on div "Acknowledgement of Service - Plaintiff Name Plaintiff [GEOGRAPHIC_DATA] Plainti…" at bounding box center [823, 569] width 754 height 32
drag, startPoint x: 793, startPoint y: 575, endPoint x: 611, endPoint y: 575, distance: 182.0
click at [611, 575] on div "Acknowledgement of Service - Plaintiff Name Plaintiff [GEOGRAPHIC_DATA] Plainti…" at bounding box center [749, 569] width 592 height 18
drag, startPoint x: 507, startPoint y: 572, endPoint x: 779, endPoint y: 572, distance: 272.0
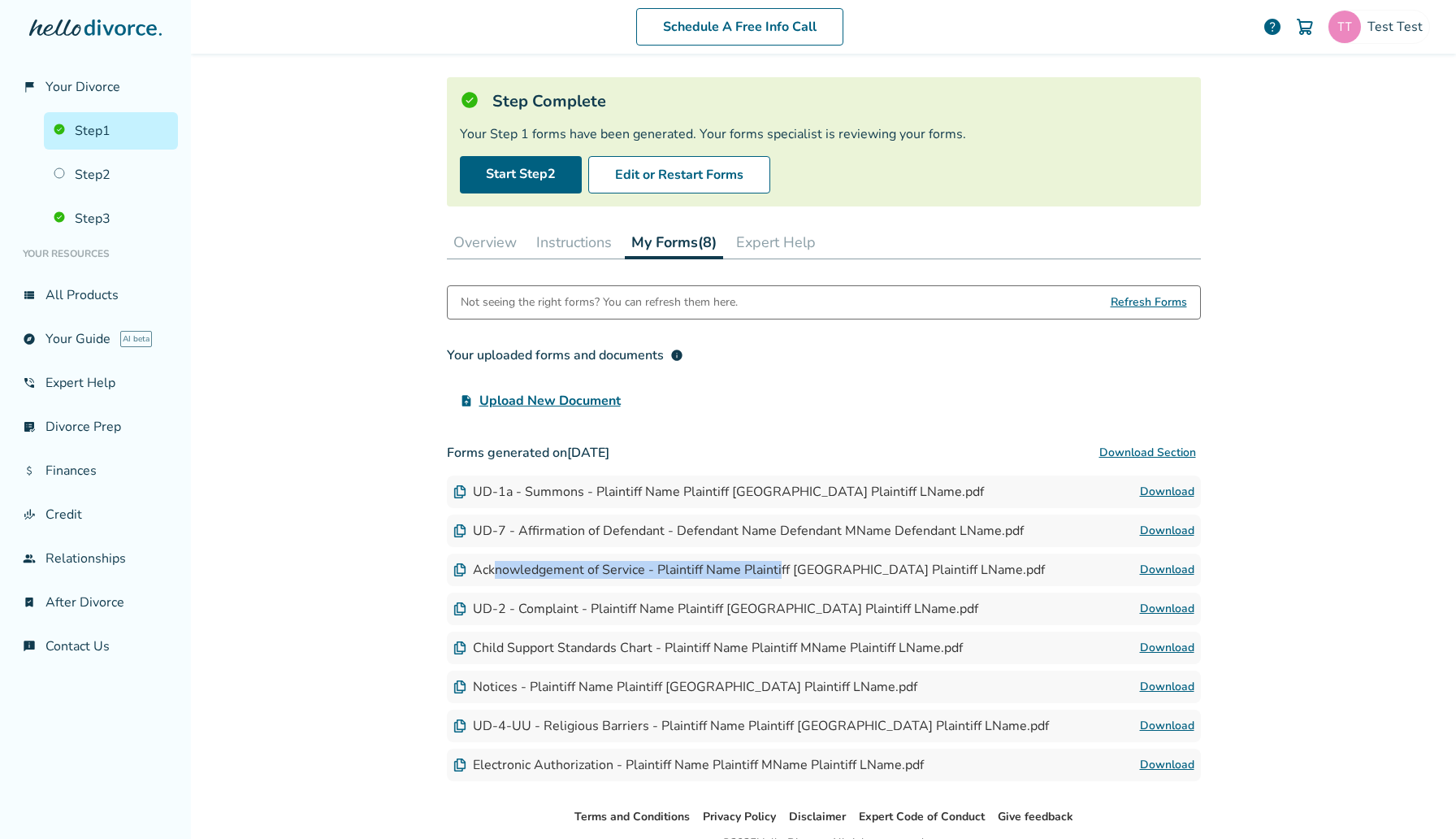
click at [779, 572] on div "Acknowledgement of Service - Plaintiff Name Plaintiff [GEOGRAPHIC_DATA] Plainti…" at bounding box center [749, 569] width 592 height 18
click at [1174, 574] on link "Download" at bounding box center [1167, 569] width 54 height 20
drag, startPoint x: 513, startPoint y: 606, endPoint x: 763, endPoint y: 606, distance: 250.0
click at [763, 606] on div "UD-2 - Complaint - Plaintiff Name Plaintiff [GEOGRAPHIC_DATA] Plaintiff LName.p…" at bounding box center [715, 608] width 525 height 18
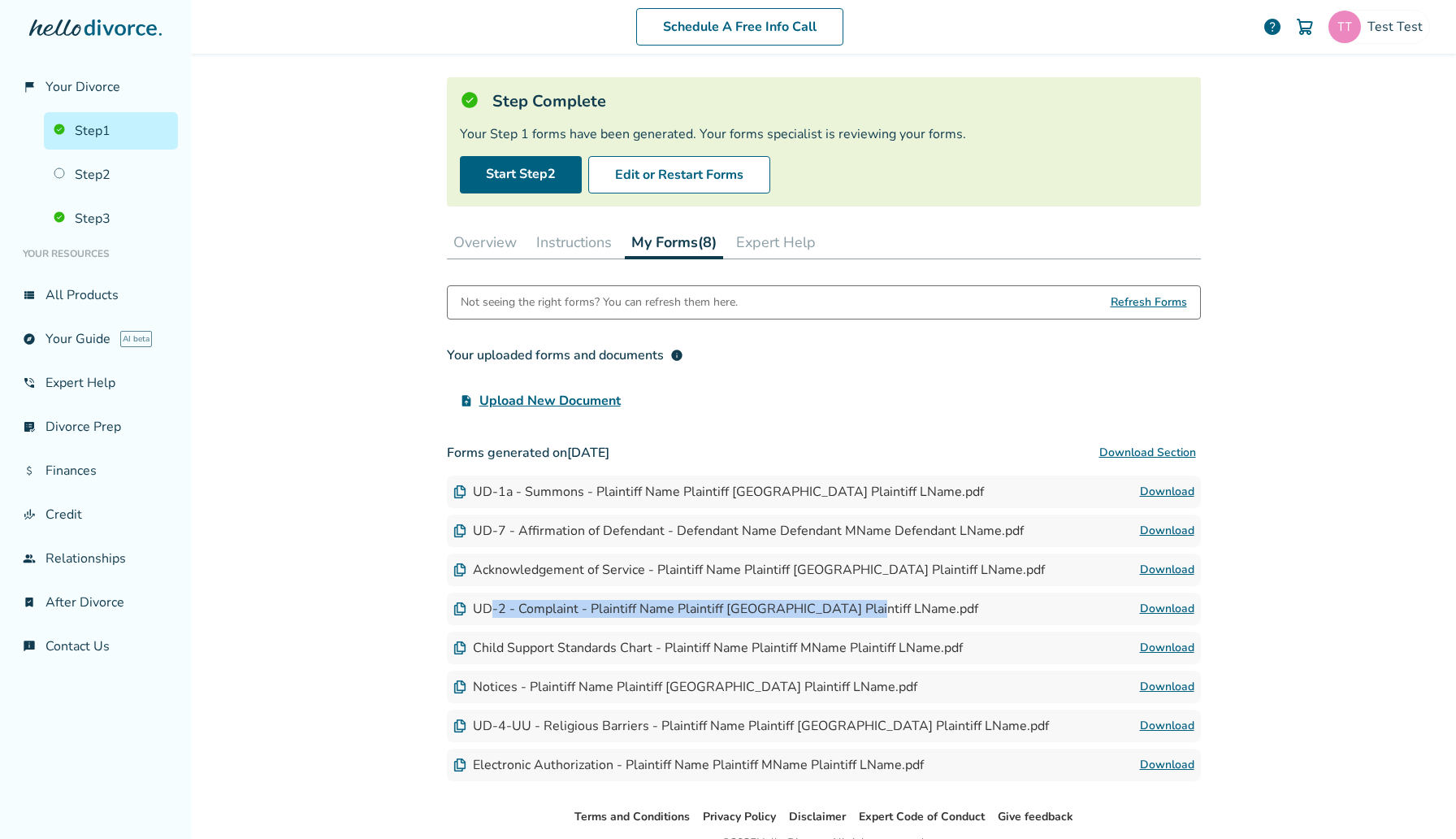
drag, startPoint x: 869, startPoint y: 605, endPoint x: 491, endPoint y: 611, distance: 378.0
click at [491, 611] on div "UD-2 - Complaint - Plaintiff Name Plaintiff [GEOGRAPHIC_DATA] Plaintiff LName.p…" at bounding box center [715, 608] width 525 height 18
click at [1182, 604] on link "Download" at bounding box center [1167, 608] width 54 height 20
drag, startPoint x: 493, startPoint y: 650, endPoint x: 628, endPoint y: 646, distance: 135.1
click at [628, 646] on div "Child Support Standards Chart - Plaintiff Name Plaintiff MName Plaintiff LName.…" at bounding box center [708, 647] width 509 height 18
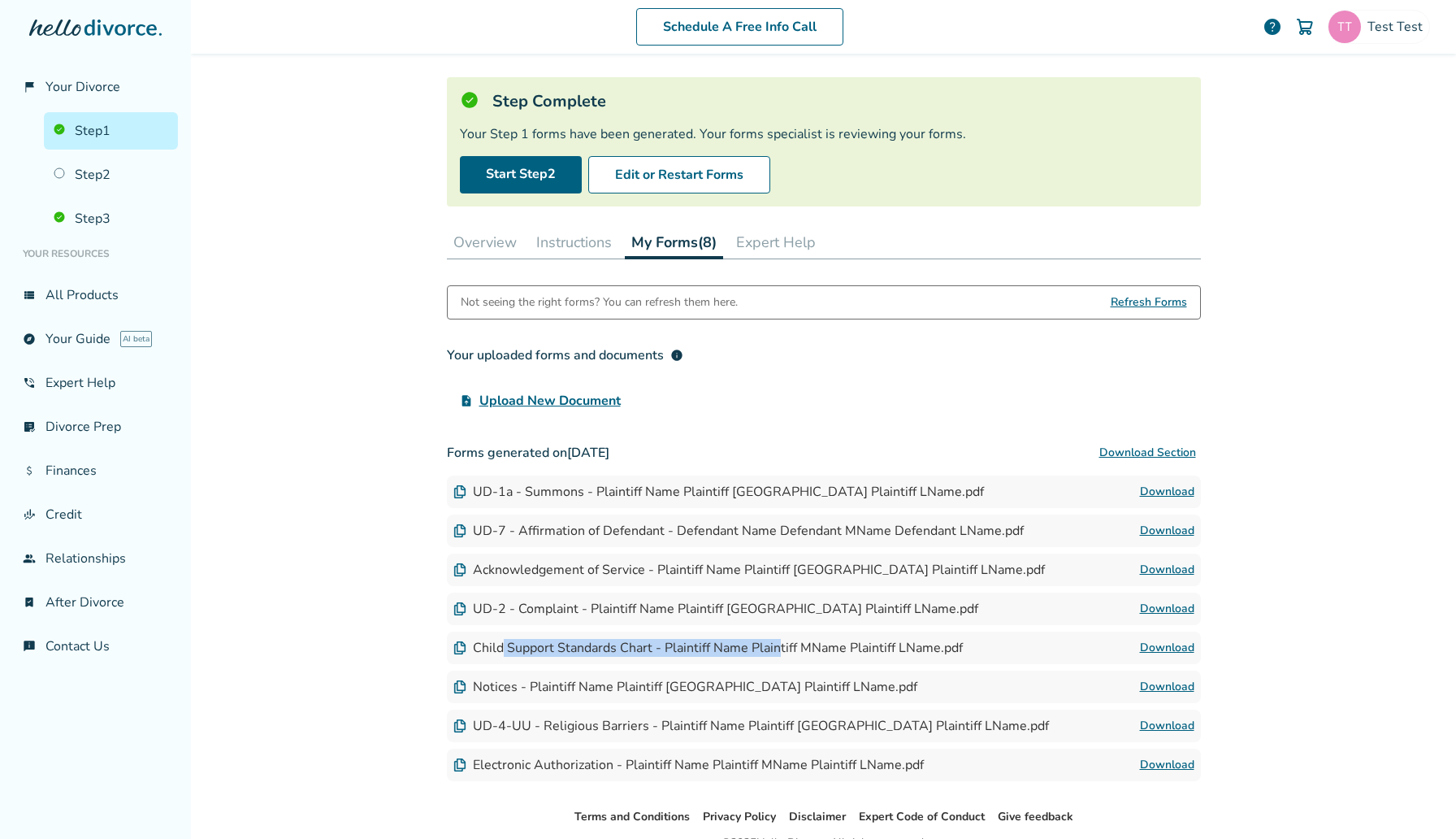
drag, startPoint x: 783, startPoint y: 646, endPoint x: 499, endPoint y: 646, distance: 284.0
click at [499, 646] on div "Child Support Standards Chart - Plaintiff Name Plaintiff MName Plaintiff LName.…" at bounding box center [708, 647] width 509 height 18
drag, startPoint x: 482, startPoint y: 646, endPoint x: 817, endPoint y: 645, distance: 335.0
click at [817, 645] on div "Child Support Standards Chart - Plaintiff Name Plaintiff MName Plaintiff LName.…" at bounding box center [708, 647] width 509 height 18
click at [1177, 642] on link "Download" at bounding box center [1167, 647] width 54 height 20
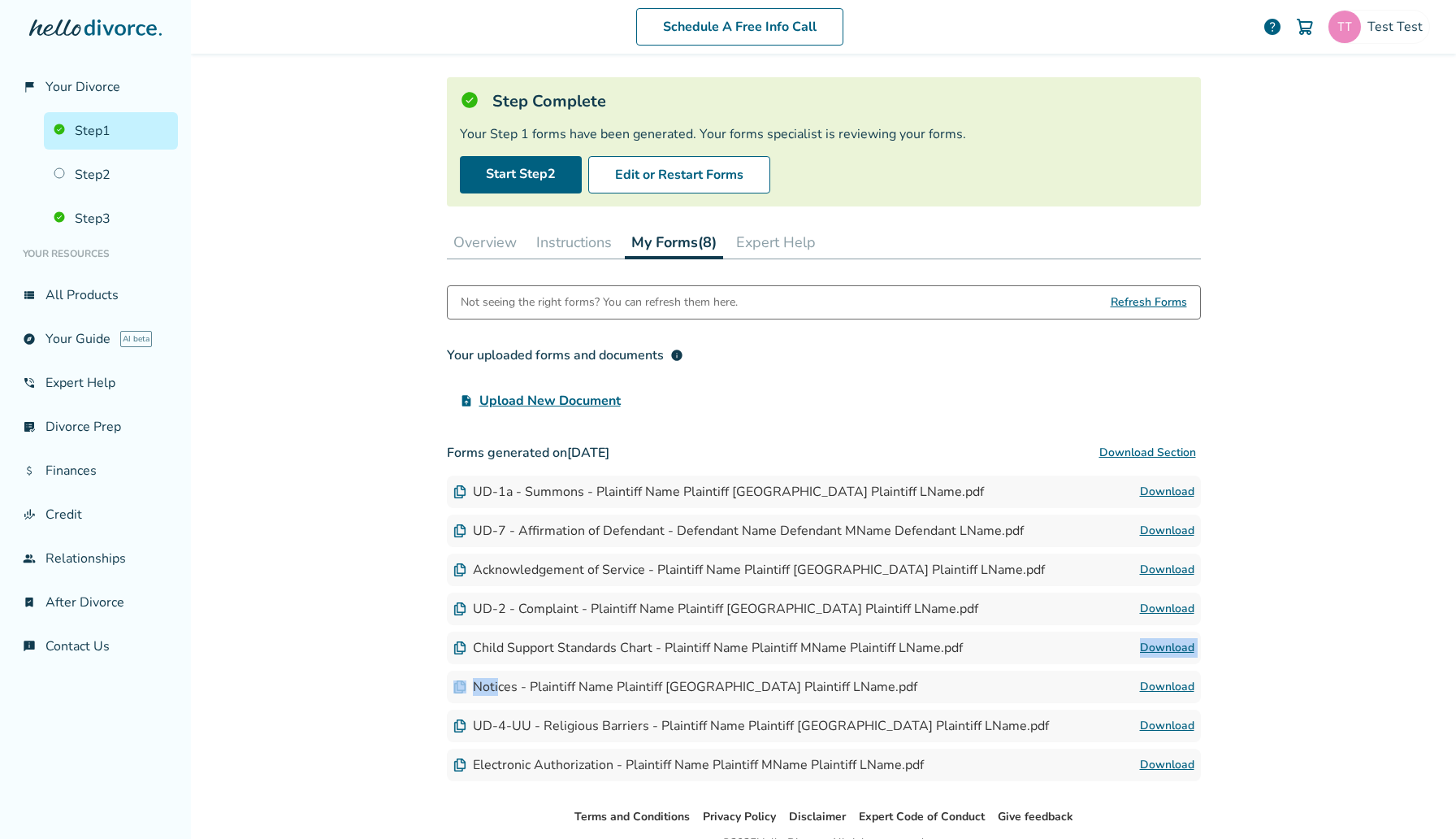
drag, startPoint x: 499, startPoint y: 693, endPoint x: 780, endPoint y: 665, distance: 282.4
click at [780, 665] on div "Forms generated on [DATE] Download Section UD-1a - Summons - Plaintiff Name Pla…" at bounding box center [823, 608] width 754 height 345
drag, startPoint x: 819, startPoint y: 690, endPoint x: 674, endPoint y: 688, distance: 145.0
click at [674, 688] on div "Notices - Plaintiff Name Plaintiff [GEOGRAPHIC_DATA] Plaintiff LName.pdf" at bounding box center [685, 686] width 464 height 18
click at [1169, 688] on link "Download" at bounding box center [1167, 686] width 54 height 20
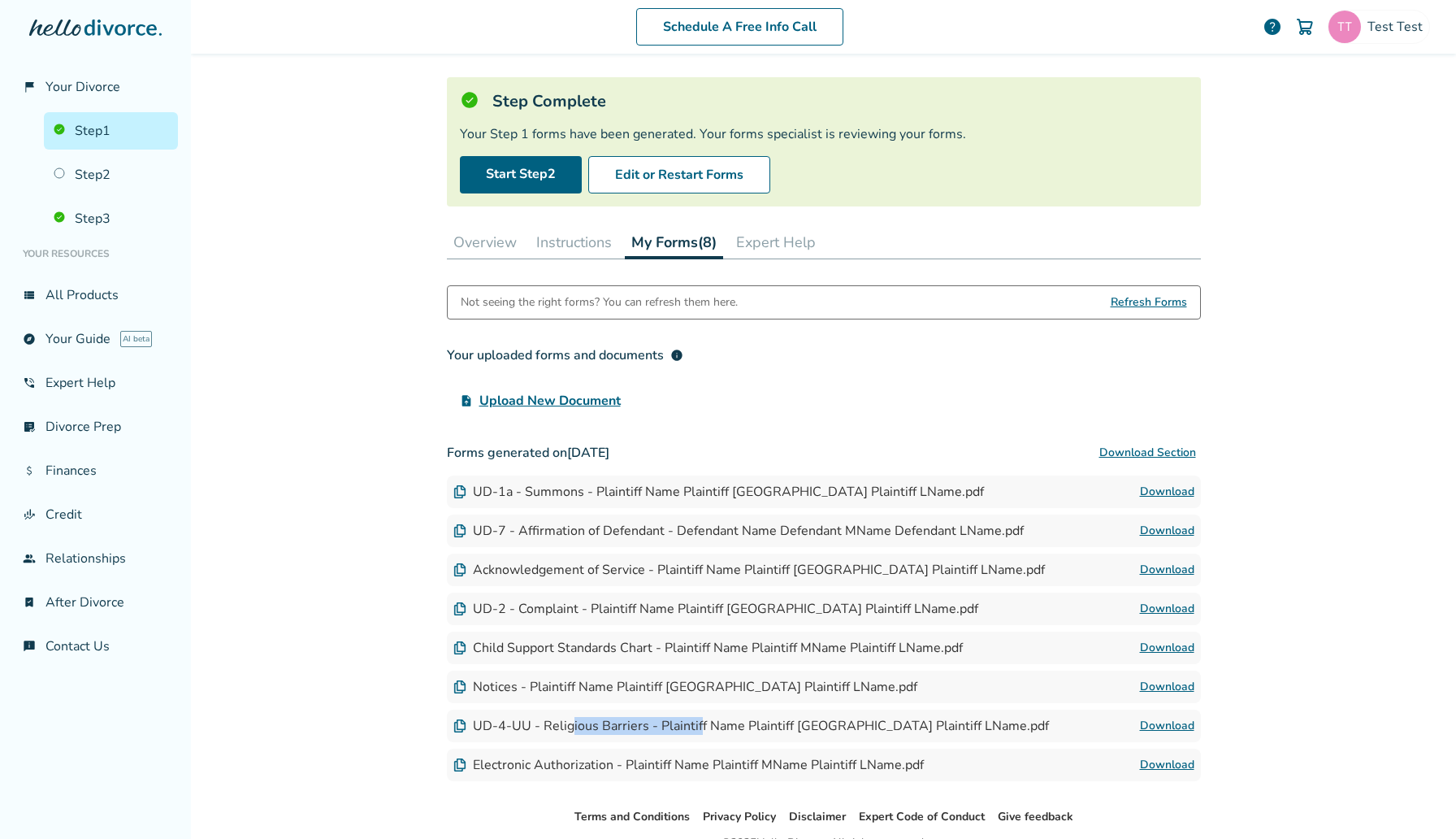
drag, startPoint x: 698, startPoint y: 718, endPoint x: 570, endPoint y: 722, distance: 128.1
click at [570, 722] on div "UD-4-UU - Religious Barriers - Plaintiff Name Plaintiff [GEOGRAPHIC_DATA] Plain…" at bounding box center [751, 725] width 596 height 18
drag, startPoint x: 526, startPoint y: 727, endPoint x: 756, endPoint y: 718, distance: 230.2
click at [756, 718] on div "UD-4-UU - Religious Barriers - Plaintiff Name Plaintiff [GEOGRAPHIC_DATA] Plain…" at bounding box center [751, 725] width 596 height 18
click at [1183, 726] on link "Download" at bounding box center [1167, 726] width 54 height 20
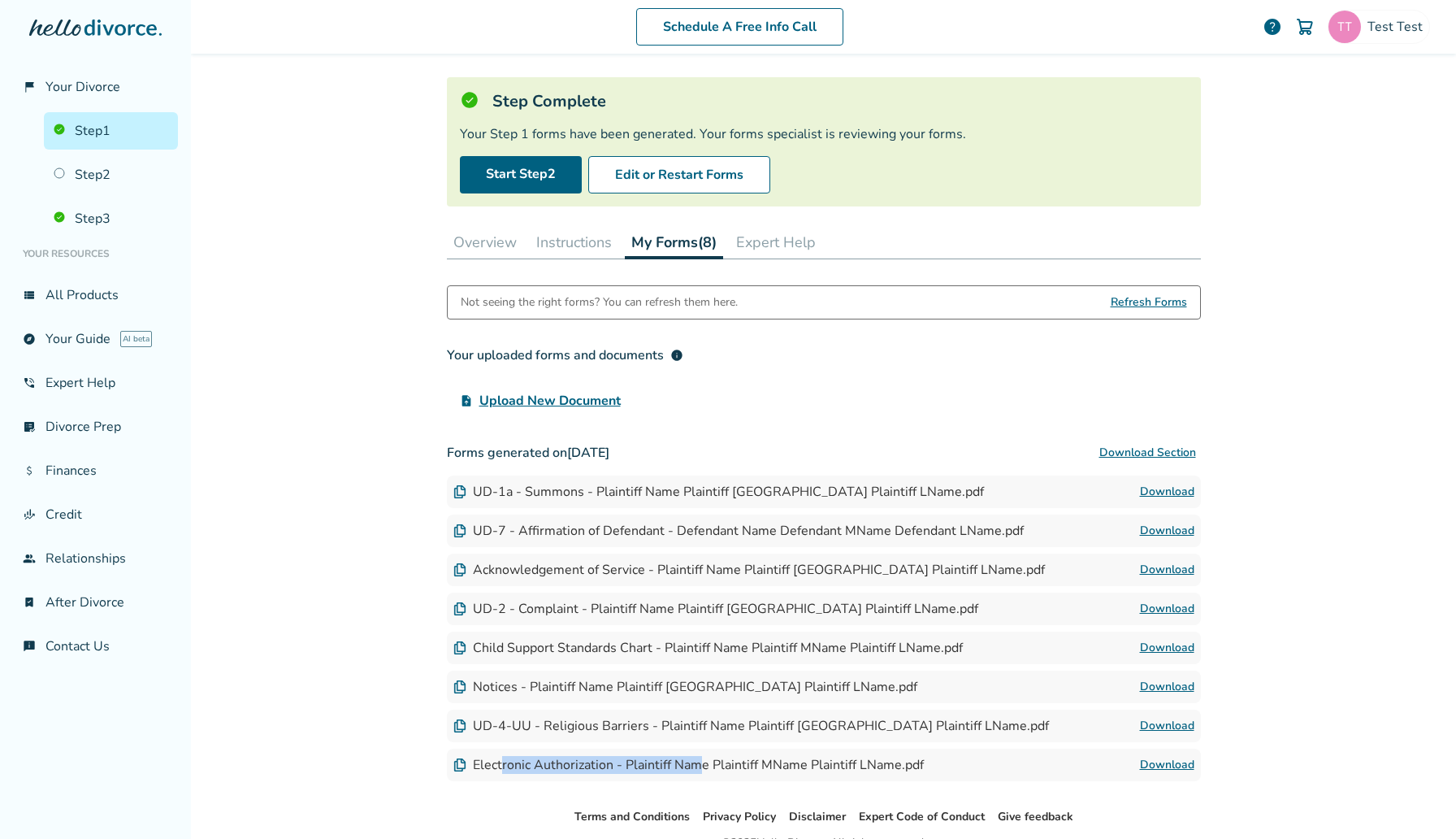
drag, startPoint x: 501, startPoint y: 767, endPoint x: 702, endPoint y: 767, distance: 201.0
click at [702, 767] on div "Electronic Authorization - Plaintiff Name Plaintiff MName Plaintiff LName.pdf" at bounding box center [689, 765] width 470 height 18
drag, startPoint x: 747, startPoint y: 773, endPoint x: 544, endPoint y: 773, distance: 203.0
click at [544, 773] on div "Electronic Authorization - Plaintiff Name Plaintiff MName Plaintiff LName.pdf" at bounding box center [689, 765] width 470 height 18
click at [1161, 760] on link "Download" at bounding box center [1167, 765] width 54 height 20
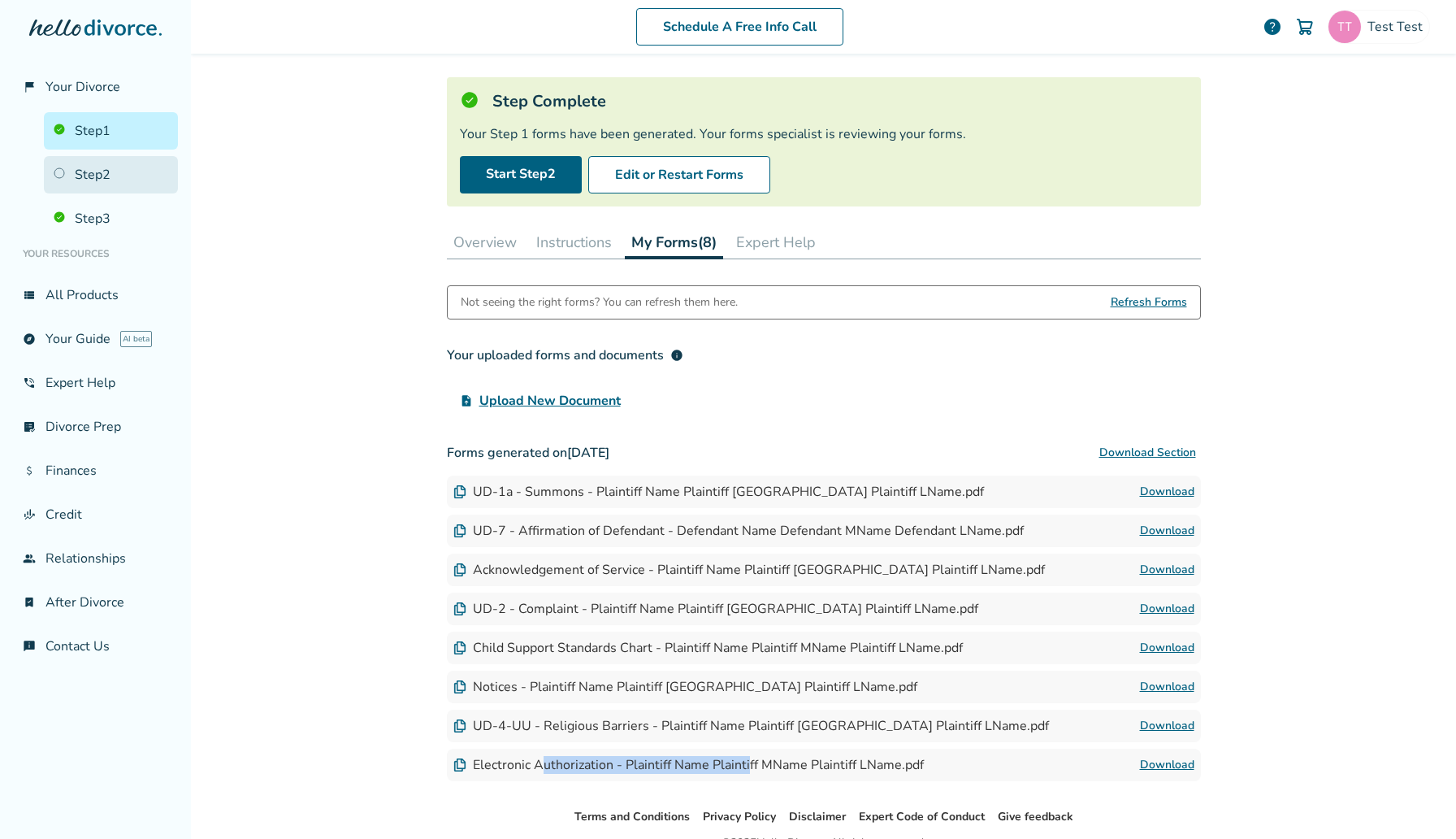
click at [128, 173] on link "Step 2" at bounding box center [110, 174] width 134 height 37
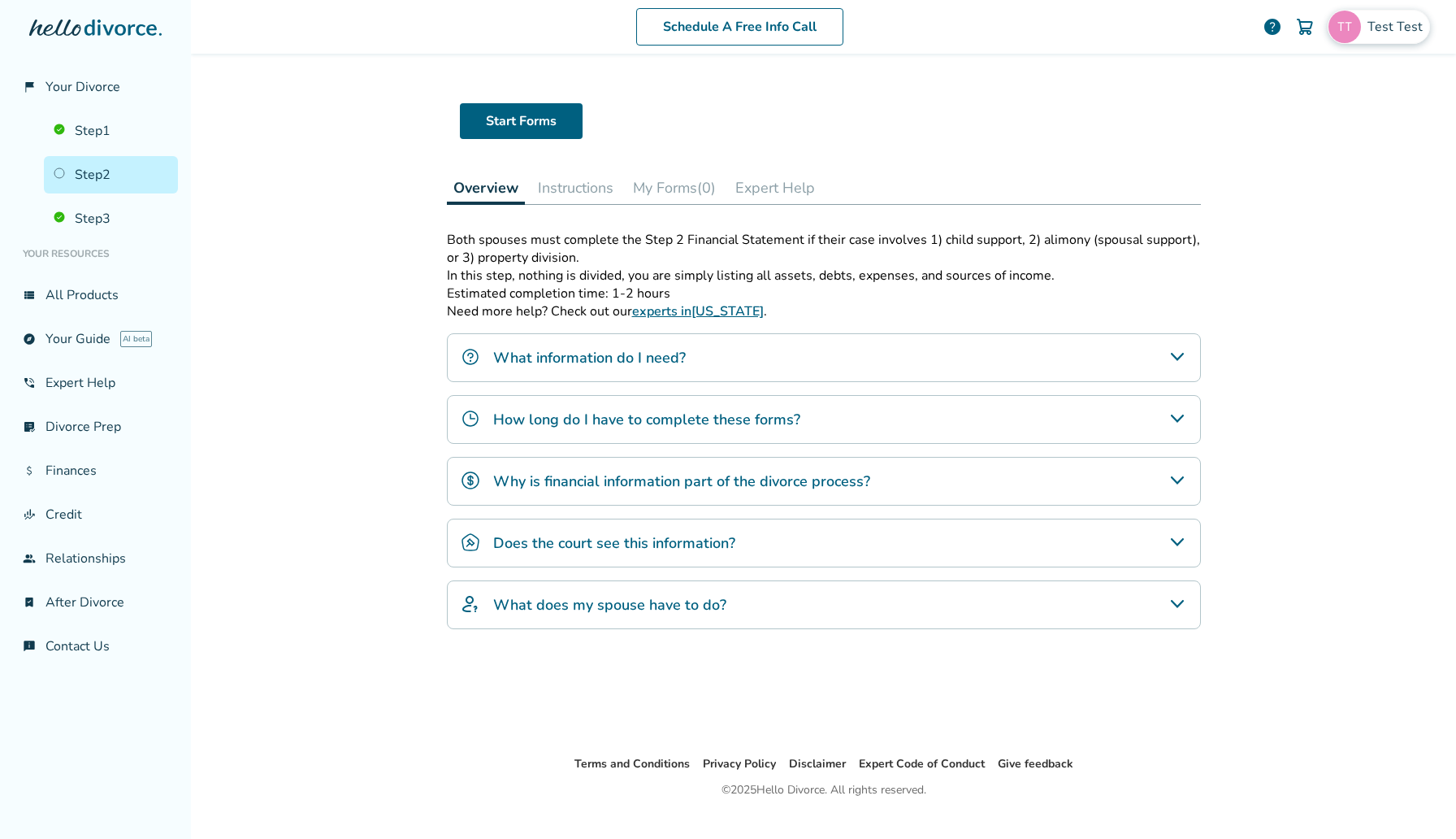
click at [1388, 34] on span "Test Test" at bounding box center [1397, 27] width 62 height 18
click at [1281, 94] on span "[EMAIL_ADDRESS][DOMAIN_NAME]" at bounding box center [1321, 101] width 216 height 36
copy span "[EMAIL_ADDRESS][DOMAIN_NAME]"
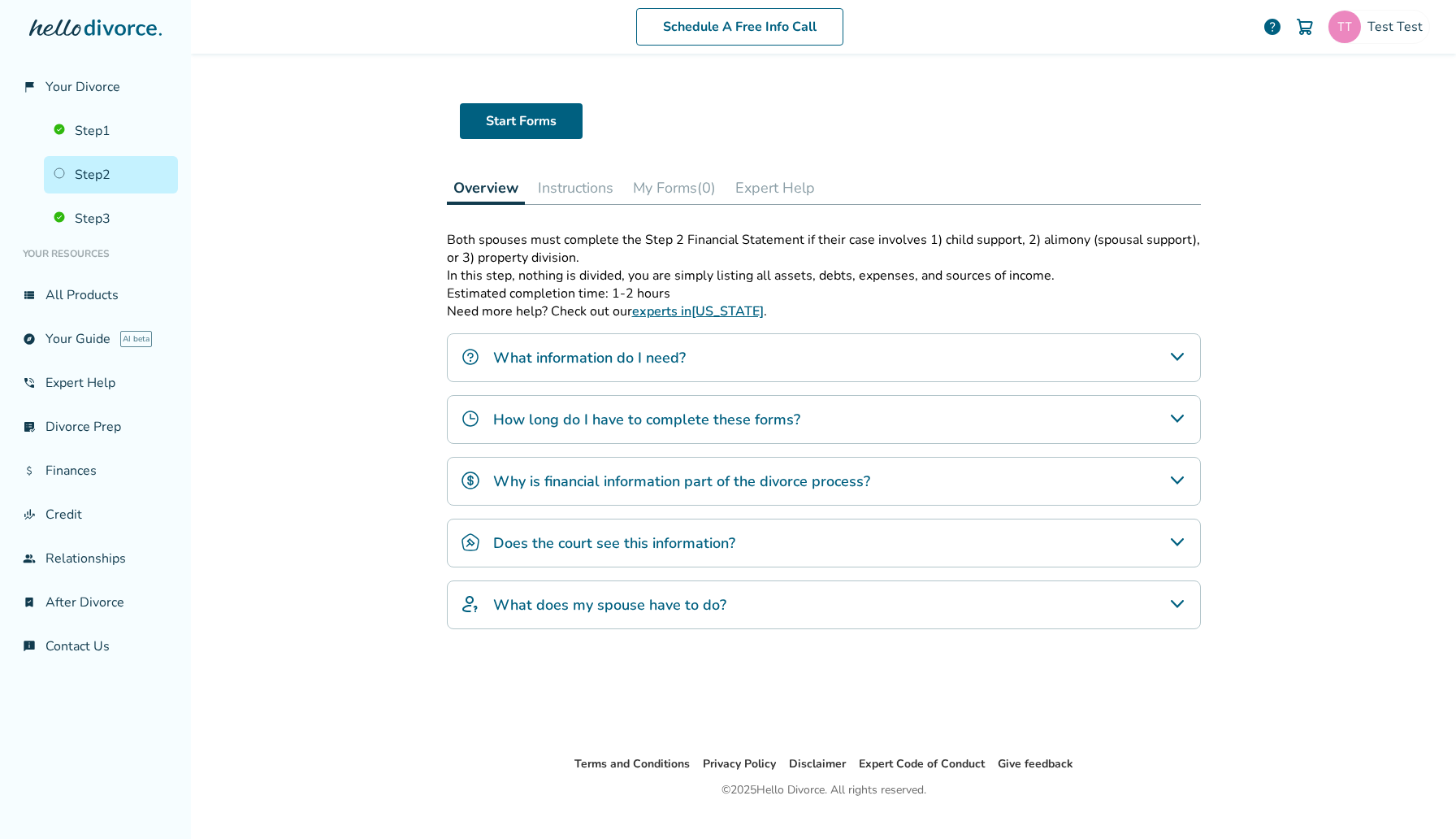
click at [270, 259] on div "Schedule A Free Info Call Test Test help Schedule A Free Call Test Test [EMAIL_…" at bounding box center [823, 420] width 1265 height 839
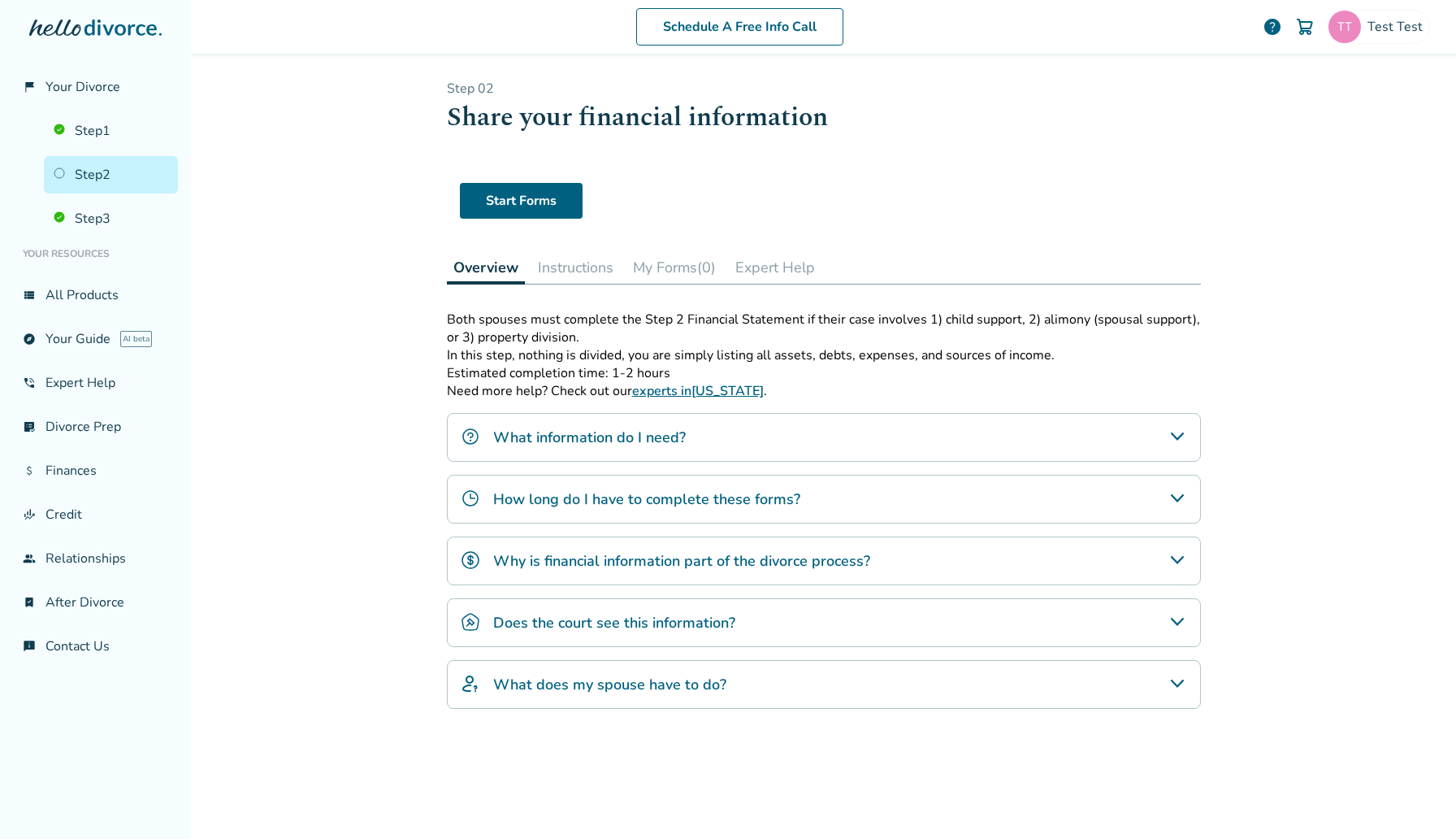
drag, startPoint x: 491, startPoint y: 209, endPoint x: 557, endPoint y: 0, distance: 219.2
click at [0, 0] on div "flag_2 Your Divorce Step 1 Step 2 Step 3 Your Resources view_list All Products …" at bounding box center [728, 420] width 1456 height 839
